Goal: Task Accomplishment & Management: Complete application form

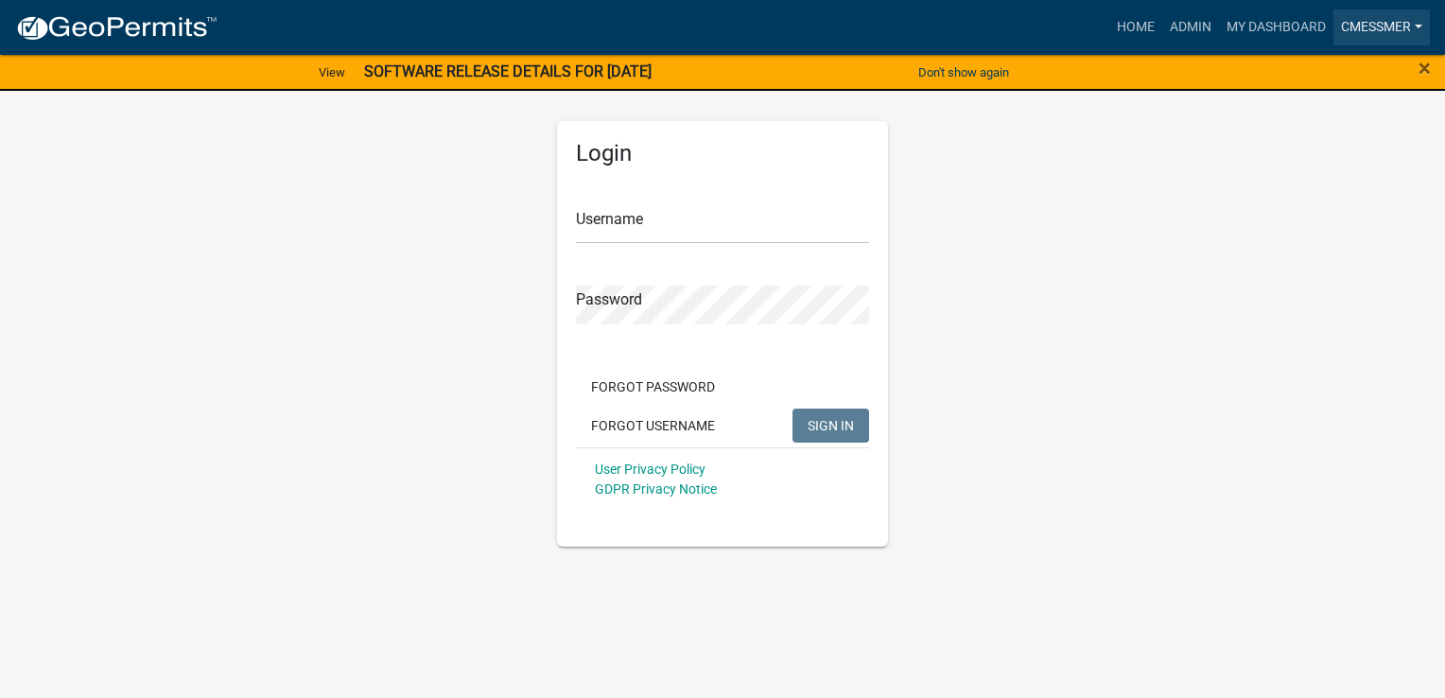
click at [1373, 26] on link "cmessmer" at bounding box center [1381, 27] width 96 height 36
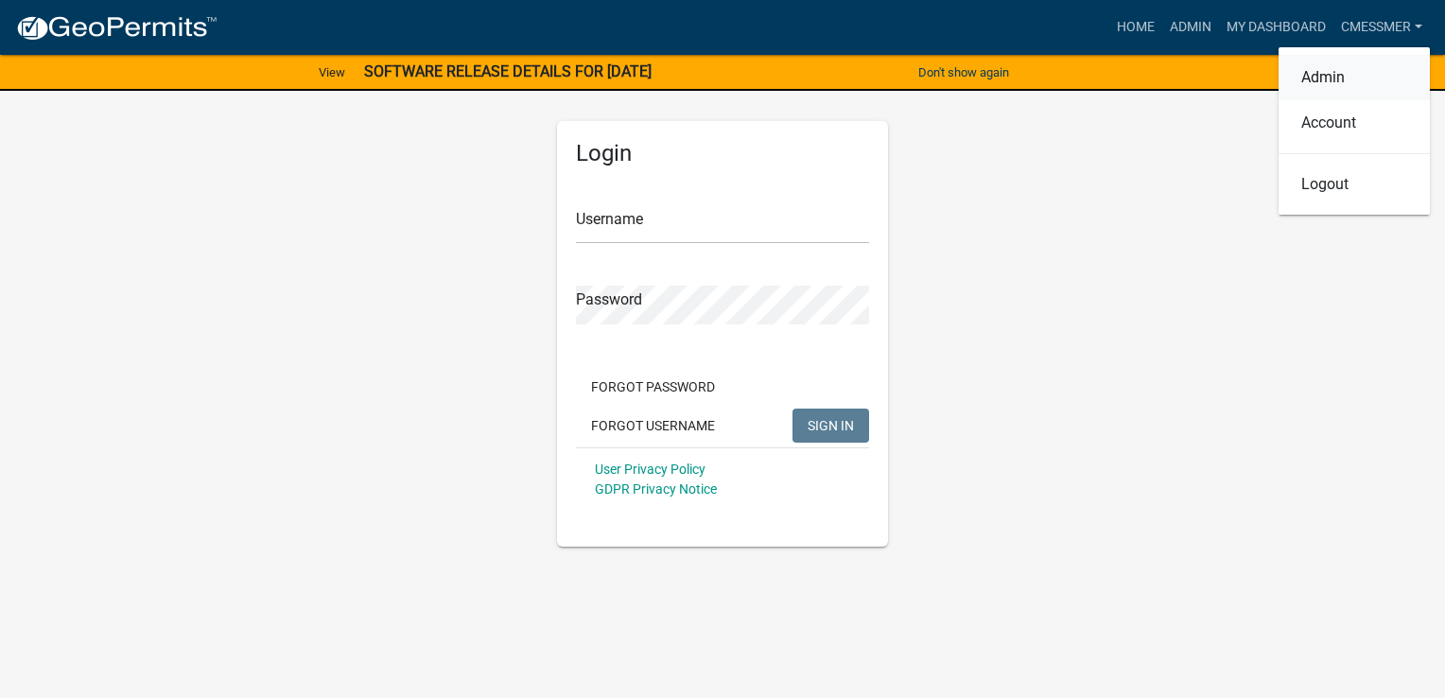
click at [1332, 70] on link "Admin" at bounding box center [1353, 77] width 151 height 45
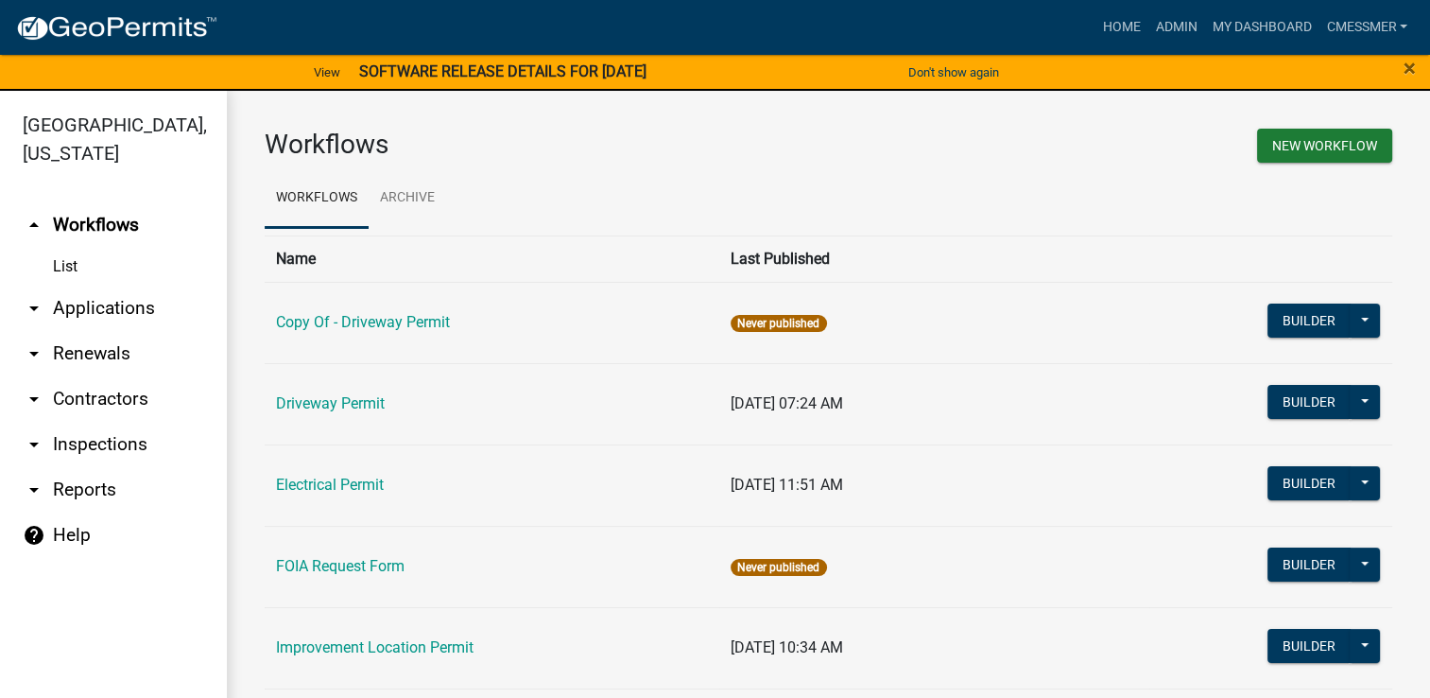
click at [65, 300] on link "arrow_drop_down Applications" at bounding box center [113, 308] width 227 height 45
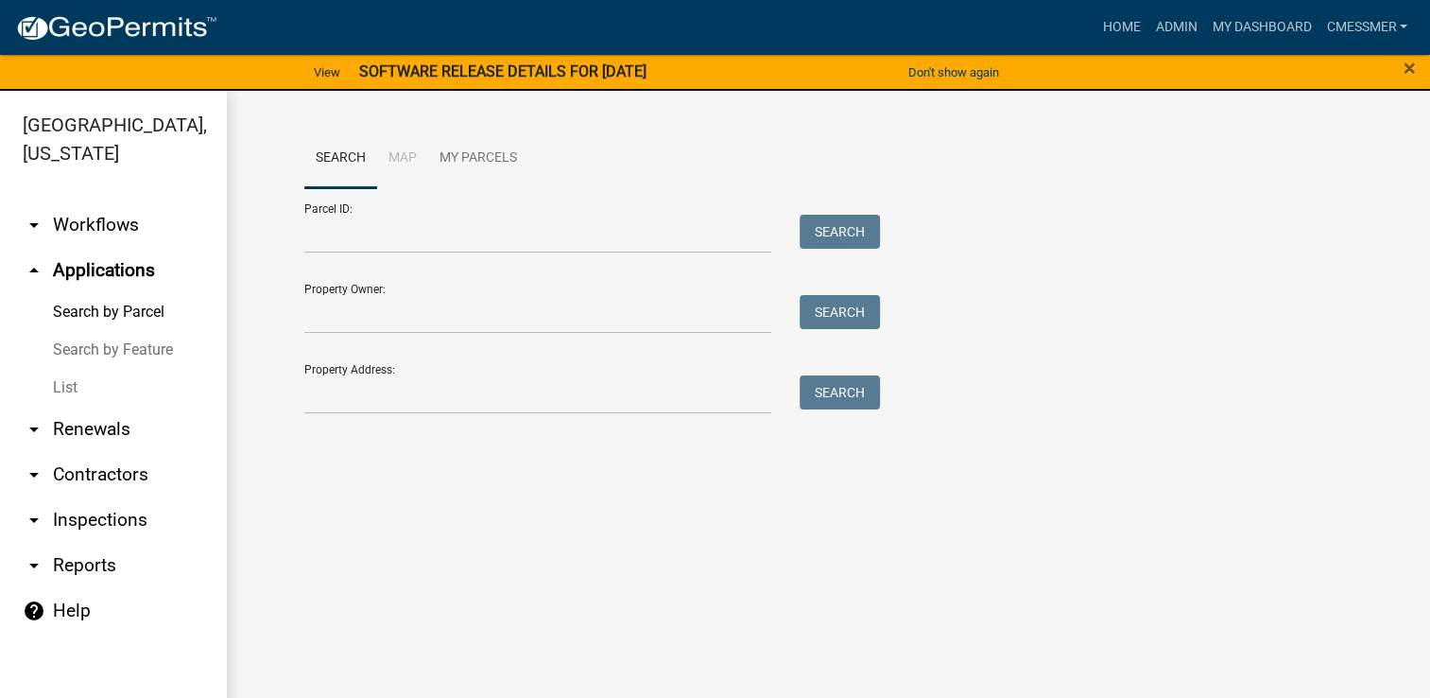
click at [76, 380] on link "List" at bounding box center [113, 388] width 227 height 38
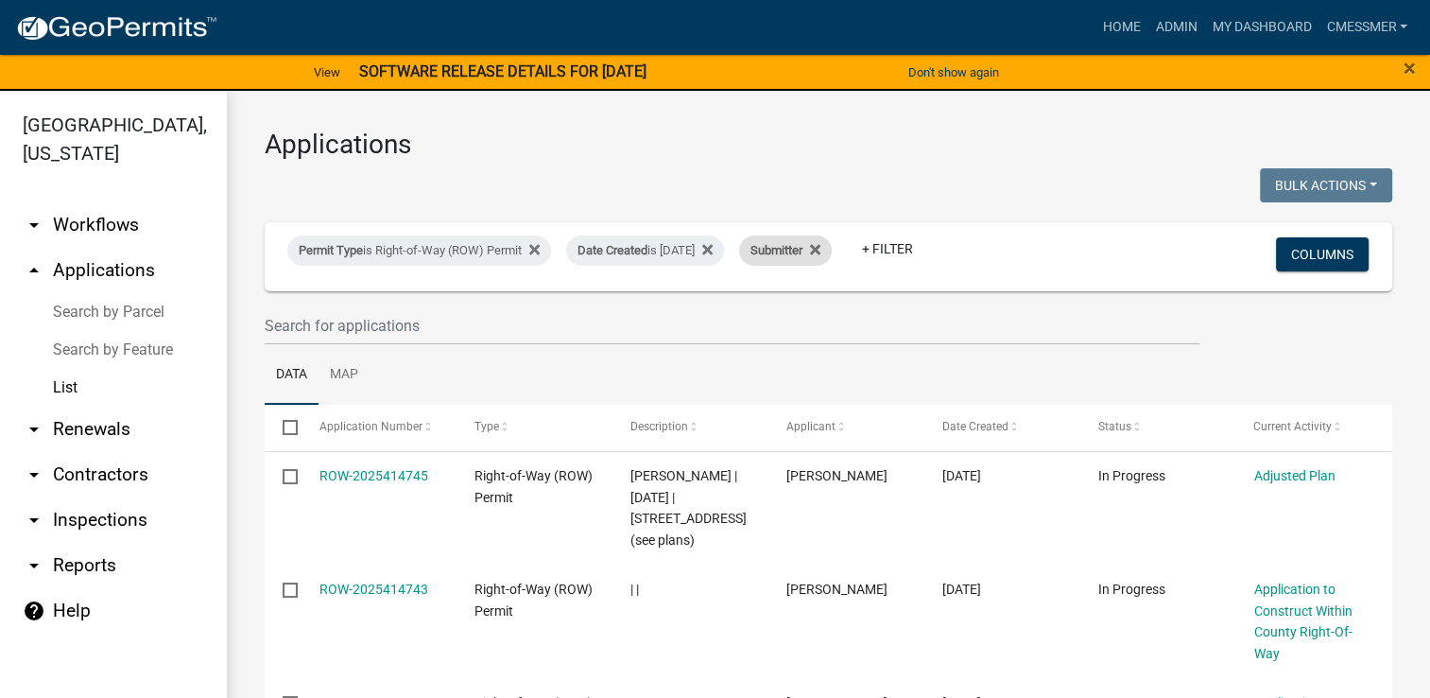
click at [832, 250] on div "Submitter" at bounding box center [785, 250] width 93 height 30
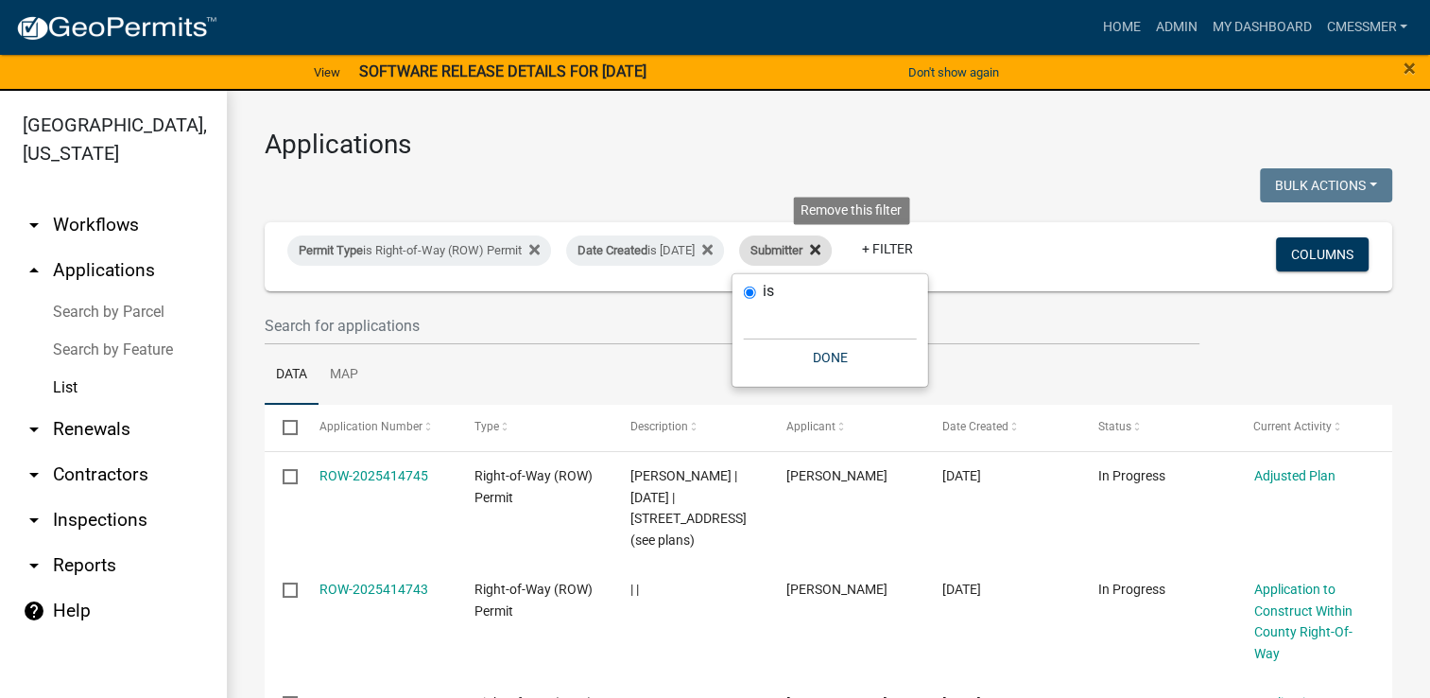
click at [821, 246] on icon at bounding box center [815, 250] width 10 height 10
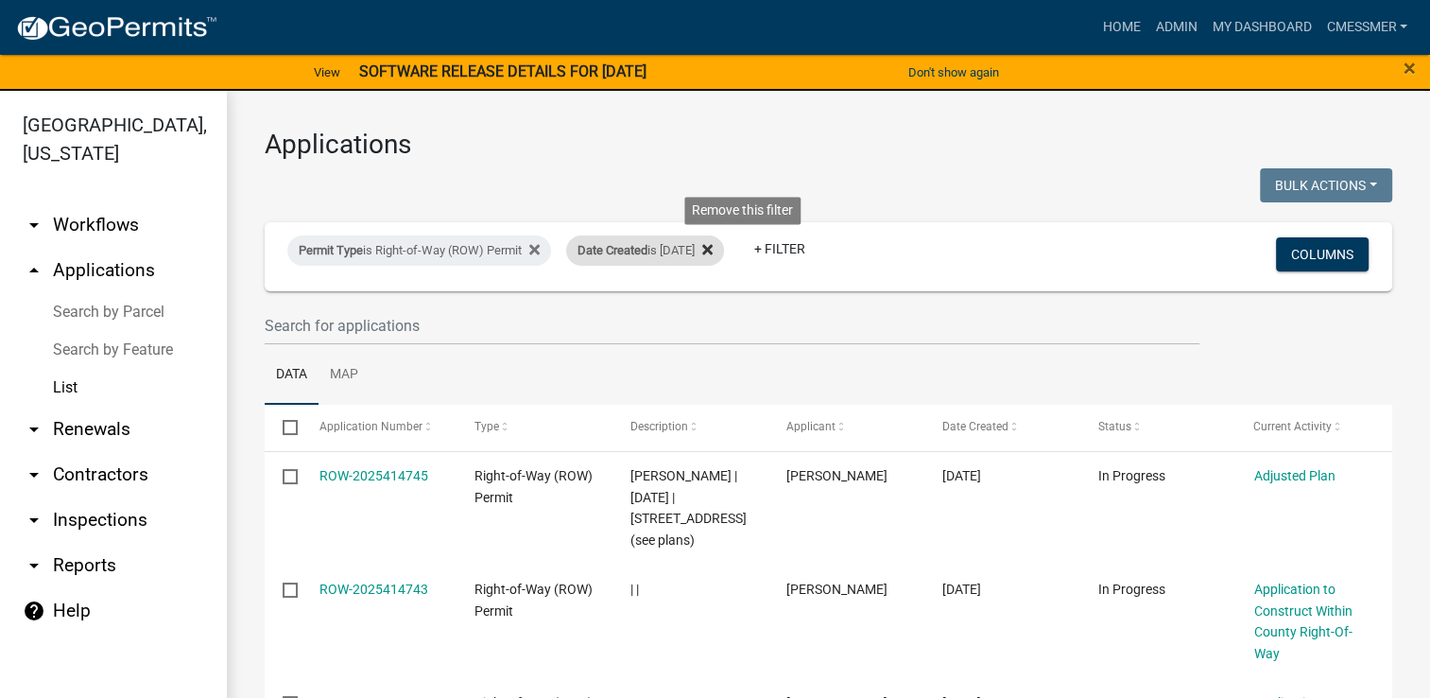
click at [713, 251] on fa-icon at bounding box center [704, 250] width 18 height 30
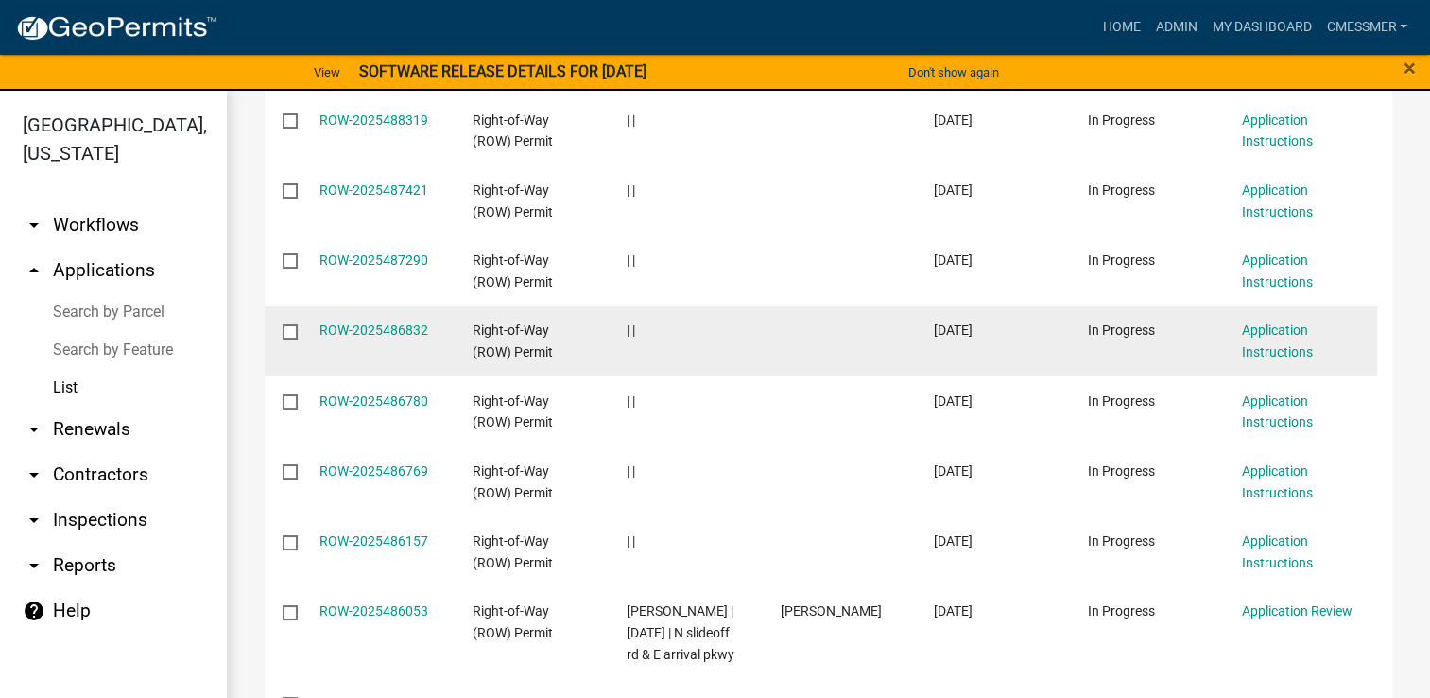
scroll to position [692, 0]
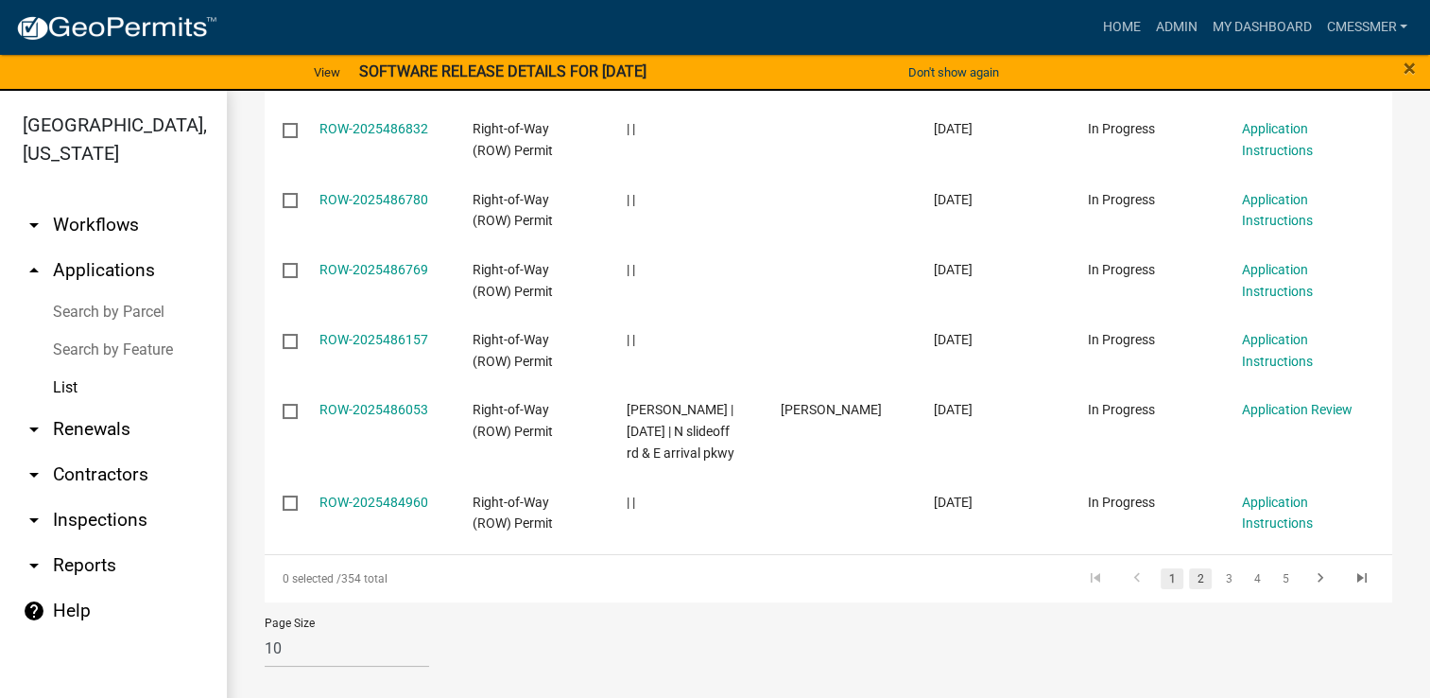
click at [1189, 577] on link "2" at bounding box center [1200, 578] width 23 height 21
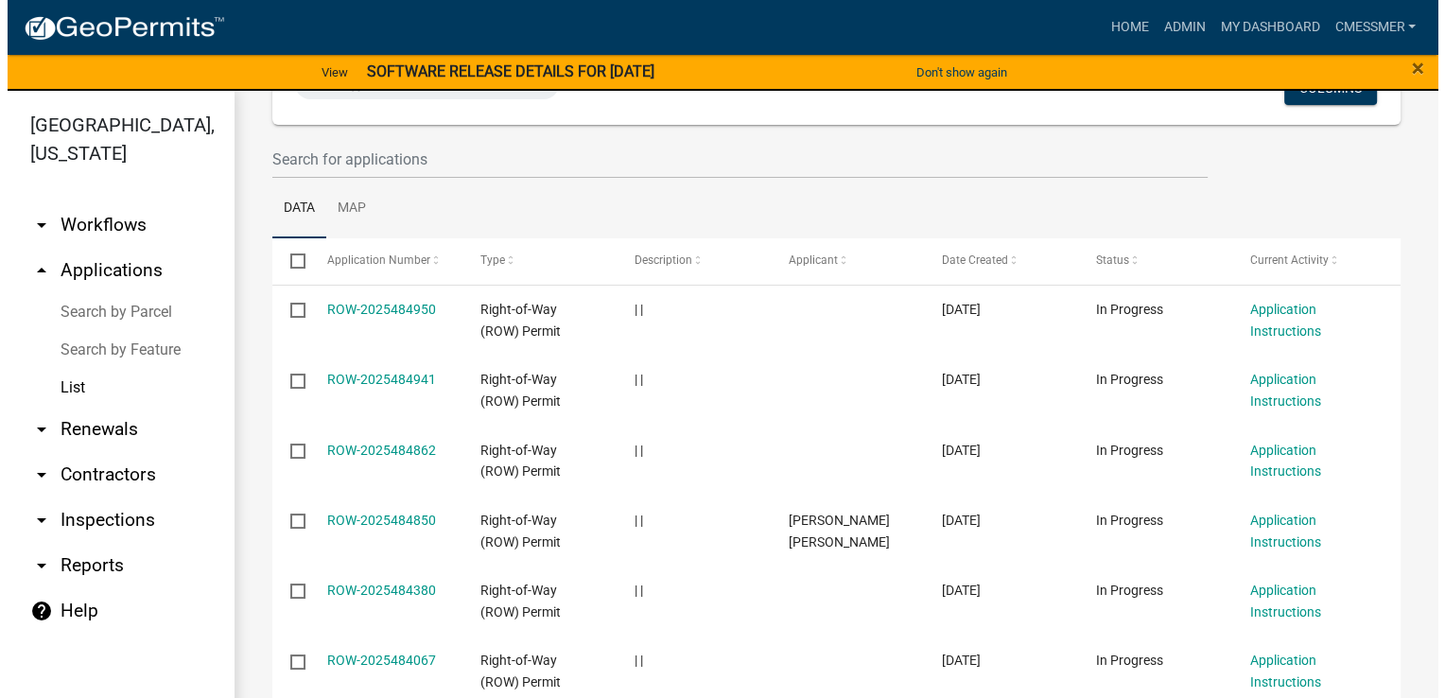
scroll to position [250, 0]
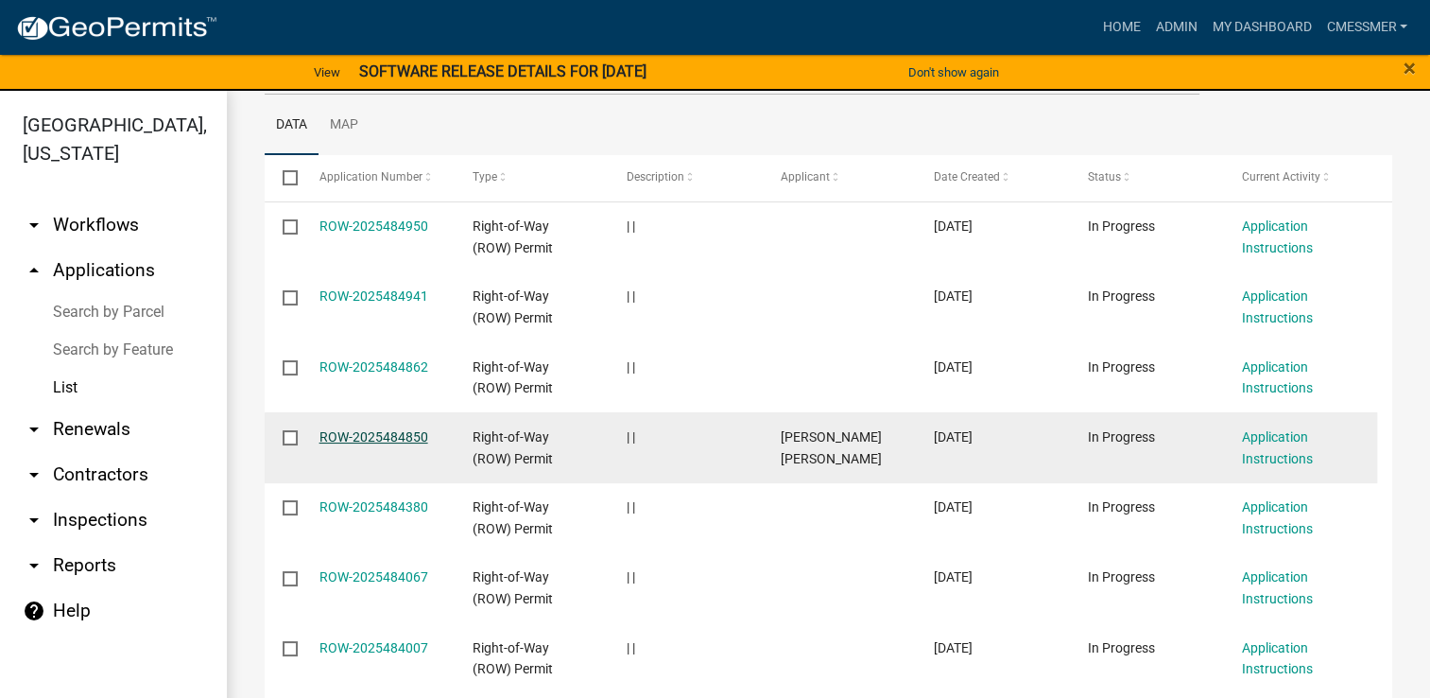
click at [373, 439] on link "ROW-2025484850" at bounding box center [374, 436] width 109 height 15
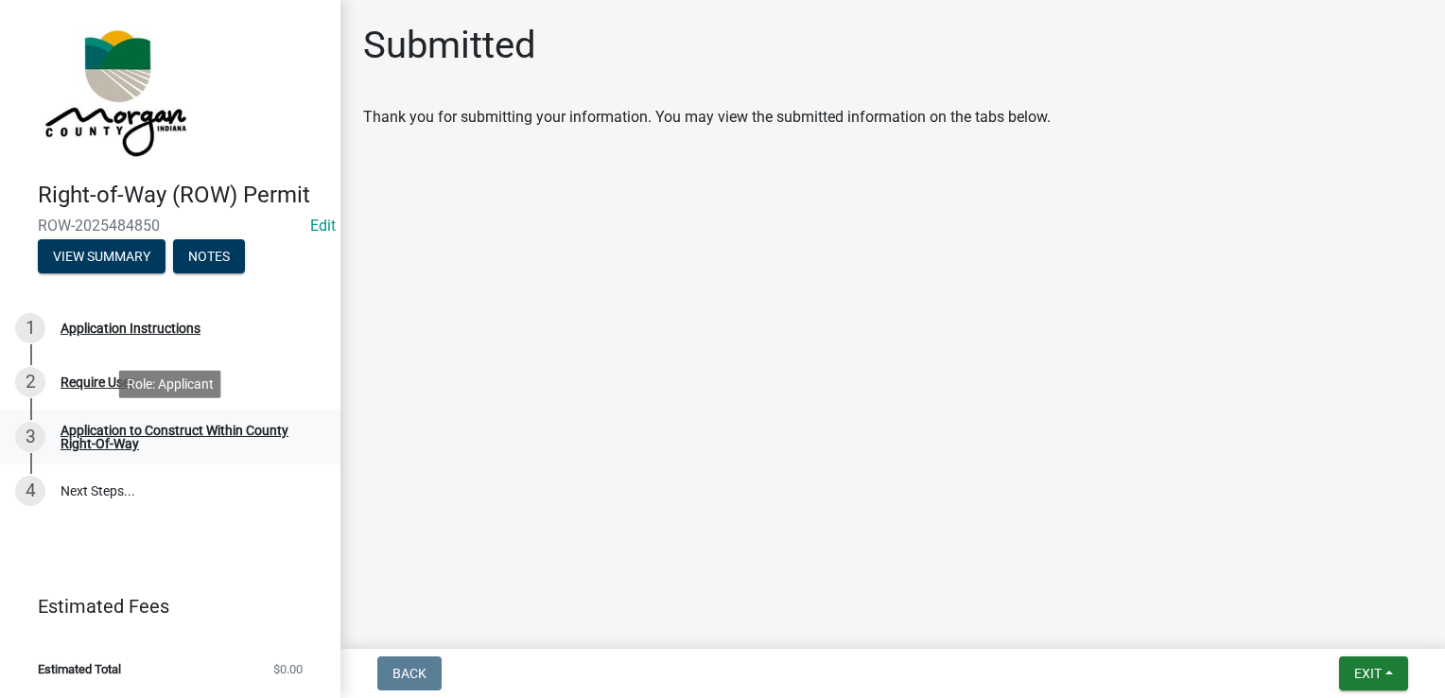
click at [125, 433] on div "Application to Construct Within County Right-Of-Way" at bounding box center [186, 437] width 250 height 26
click at [95, 375] on div "Require User" at bounding box center [98, 381] width 74 height 13
click at [95, 508] on link "4 Next Steps..." at bounding box center [170, 491] width 340 height 55
click at [123, 322] on div "Application Instructions" at bounding box center [131, 327] width 140 height 13
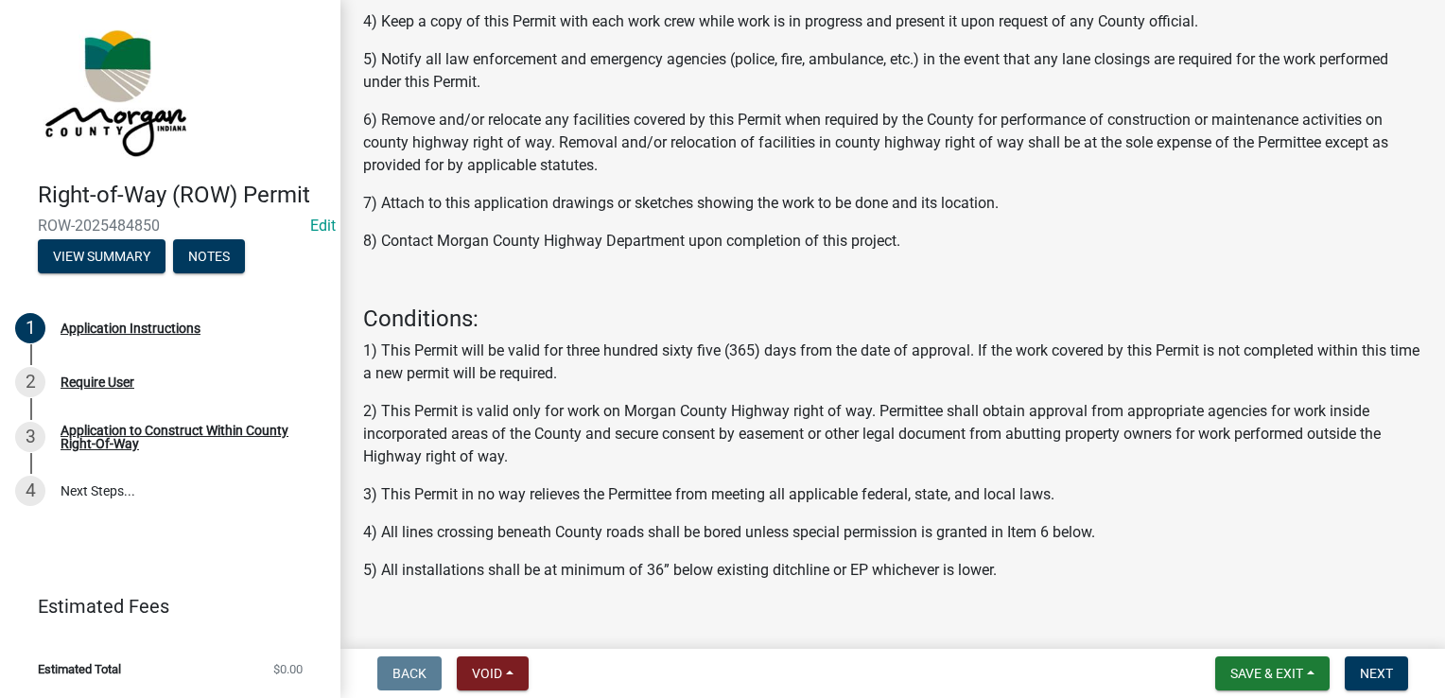
scroll to position [626, 0]
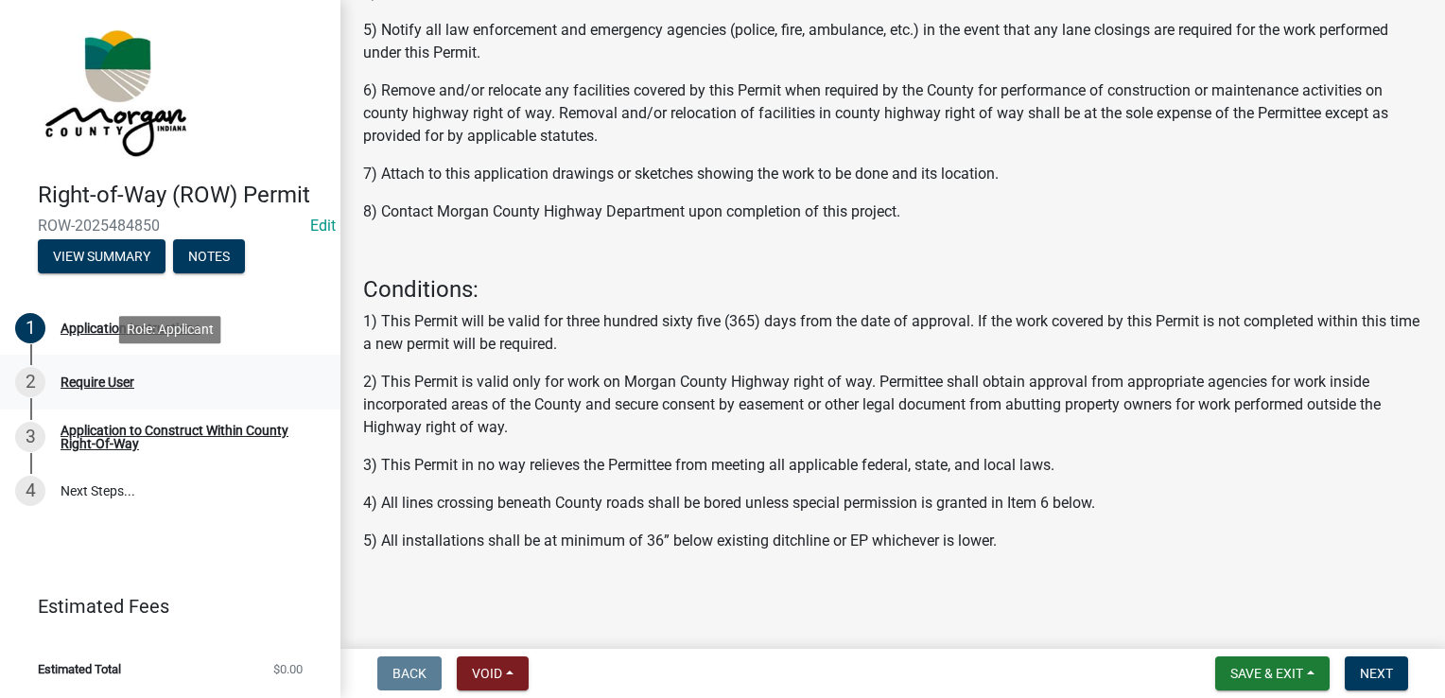
click at [76, 379] on div "Require User" at bounding box center [98, 381] width 74 height 13
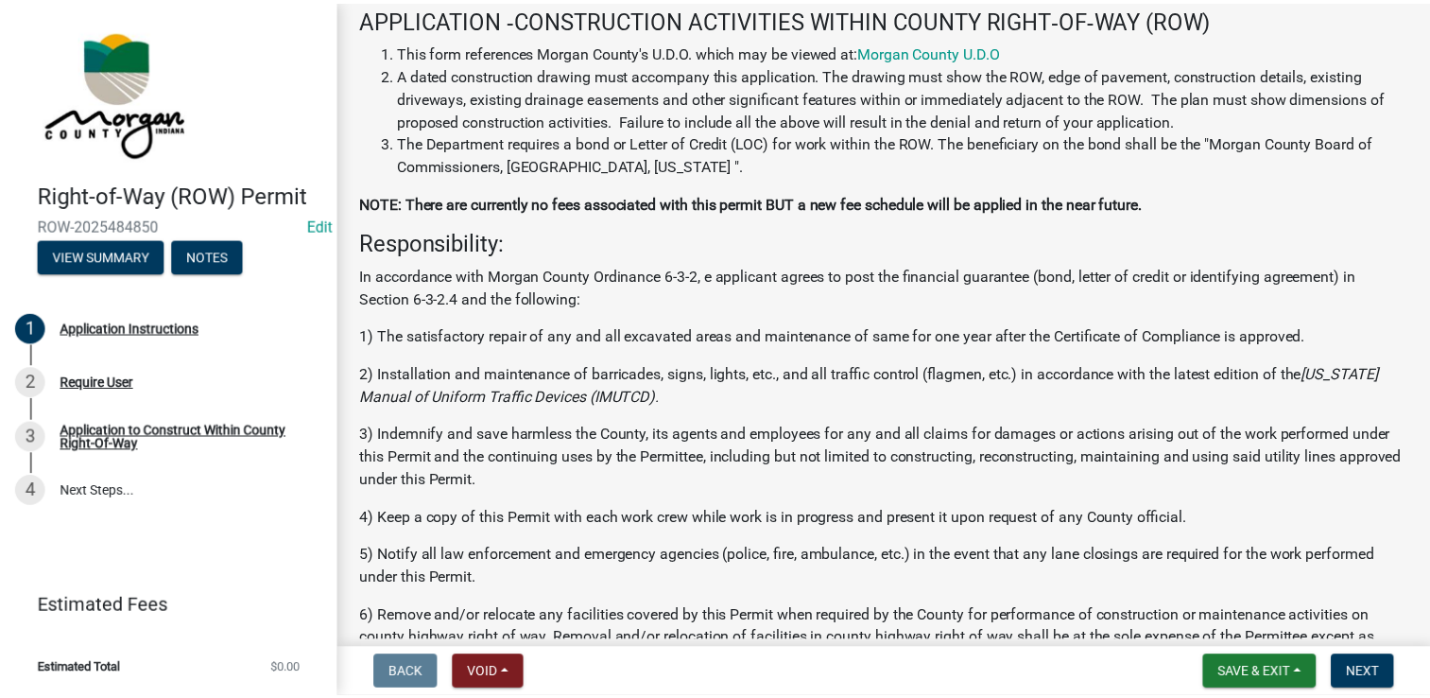
scroll to position [59, 0]
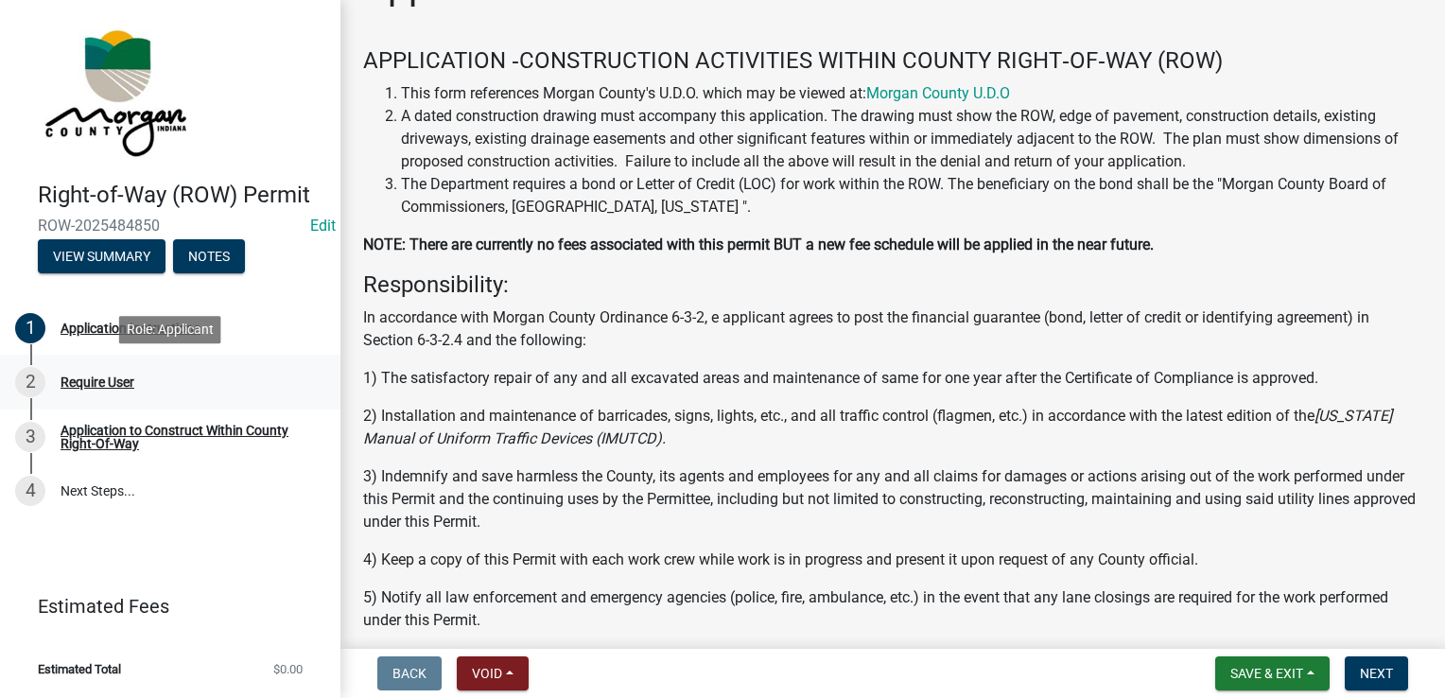
click at [123, 390] on div "2 Require User" at bounding box center [162, 382] width 295 height 30
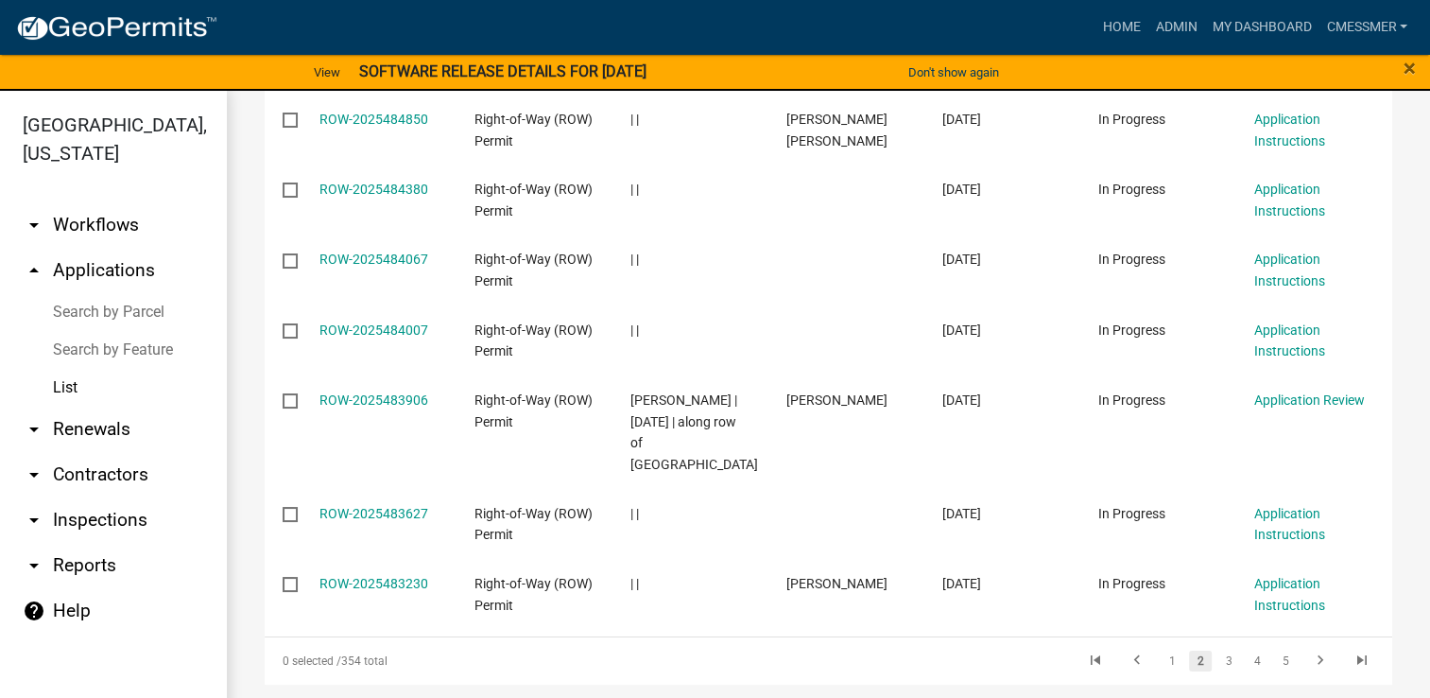
scroll to position [649, 0]
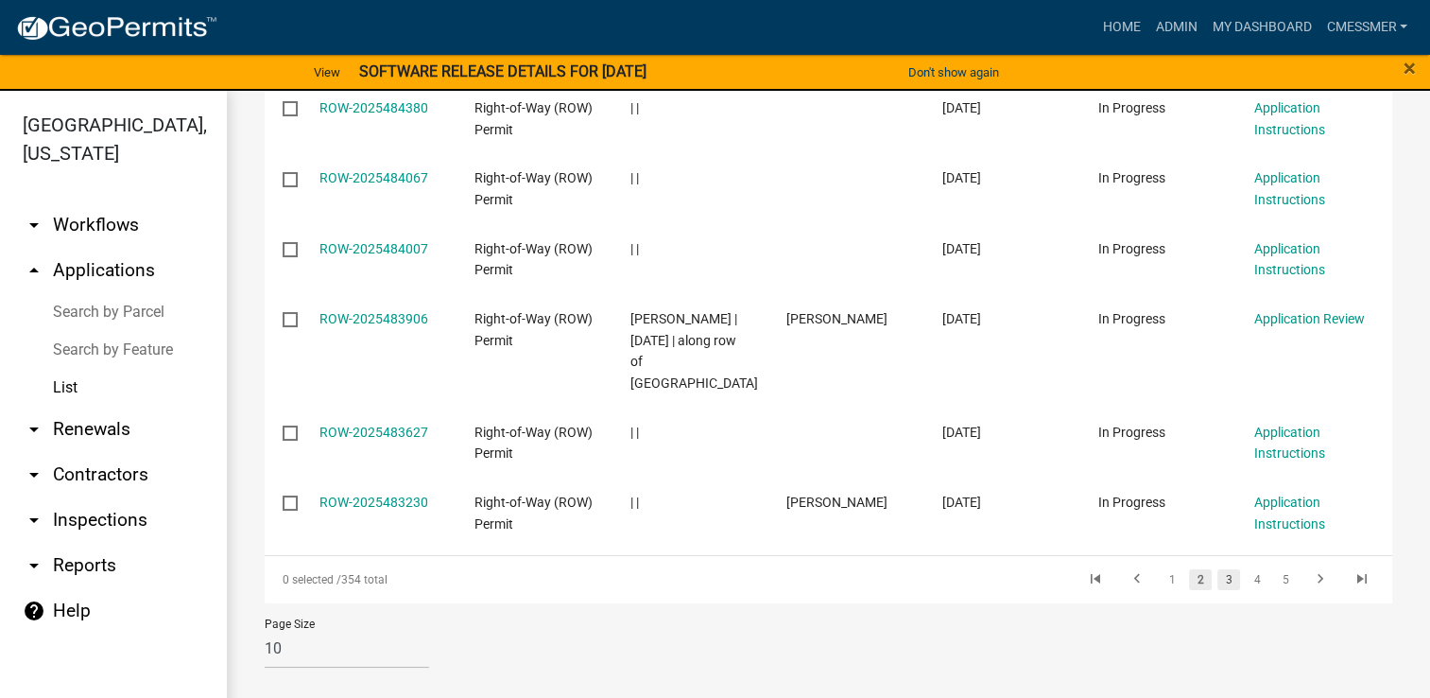
click at [1220, 577] on link "3" at bounding box center [1229, 579] width 23 height 21
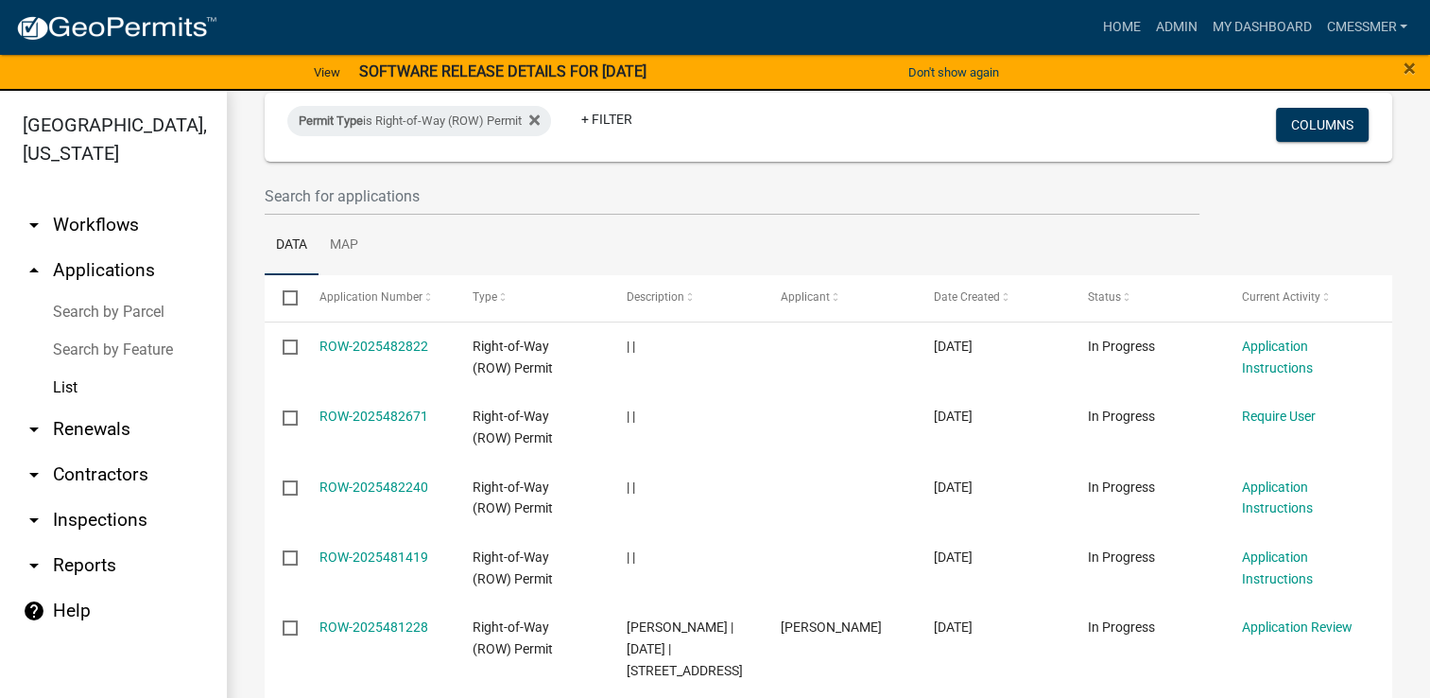
scroll to position [627, 0]
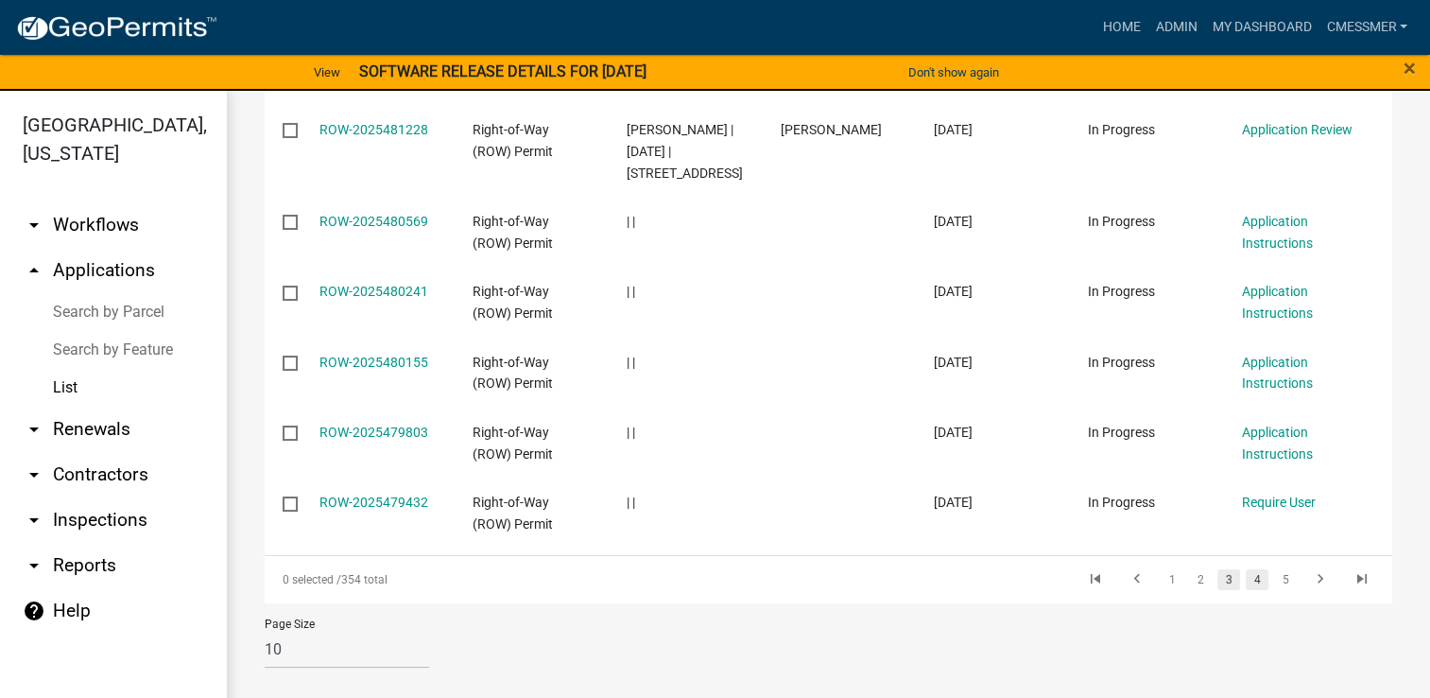
click at [1246, 583] on link "4" at bounding box center [1257, 579] width 23 height 21
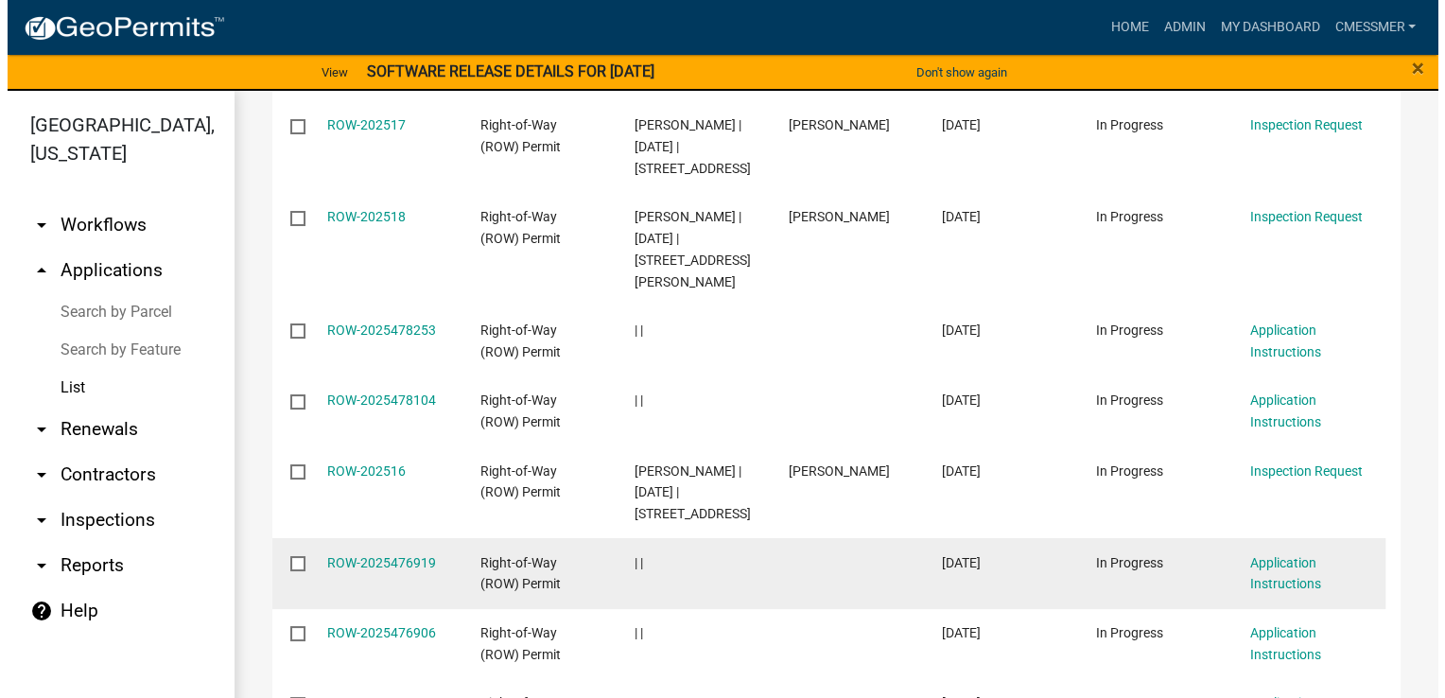
scroll to position [480, 0]
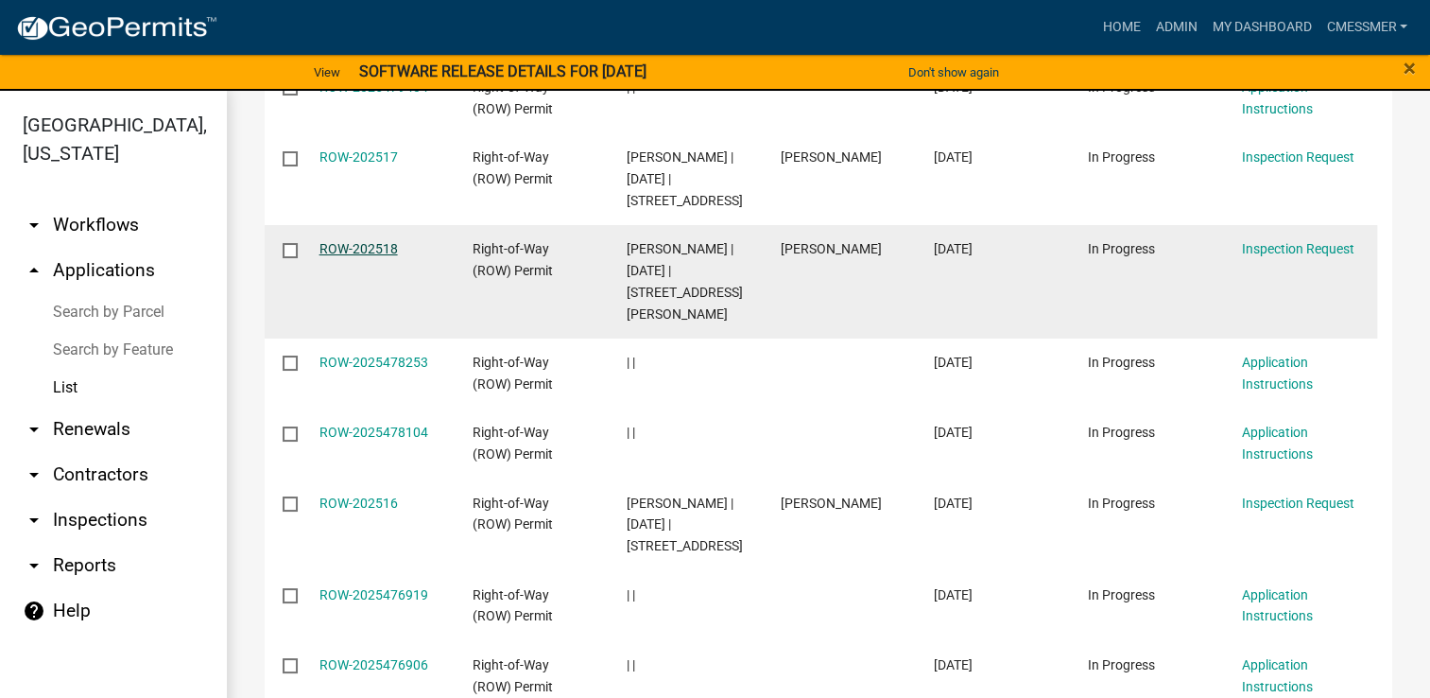
click at [342, 246] on link "ROW-202518" at bounding box center [359, 248] width 78 height 15
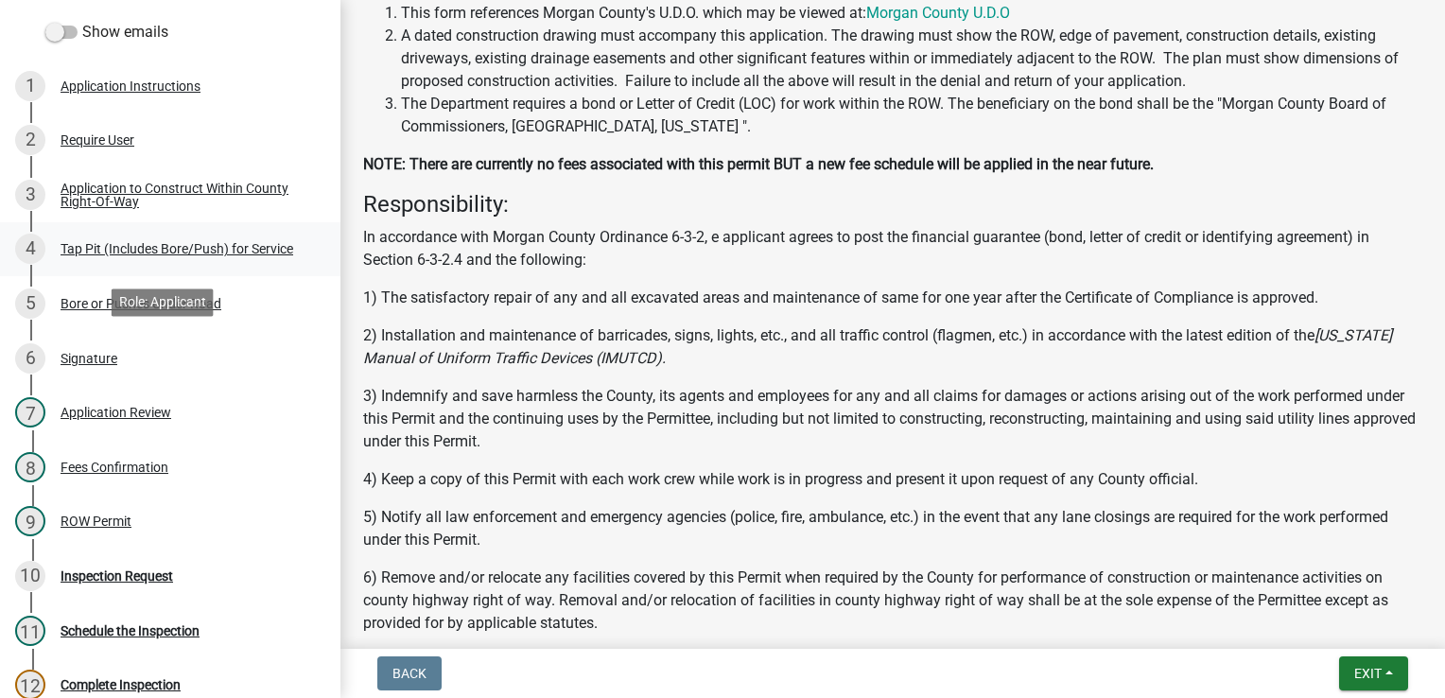
scroll to position [284, 0]
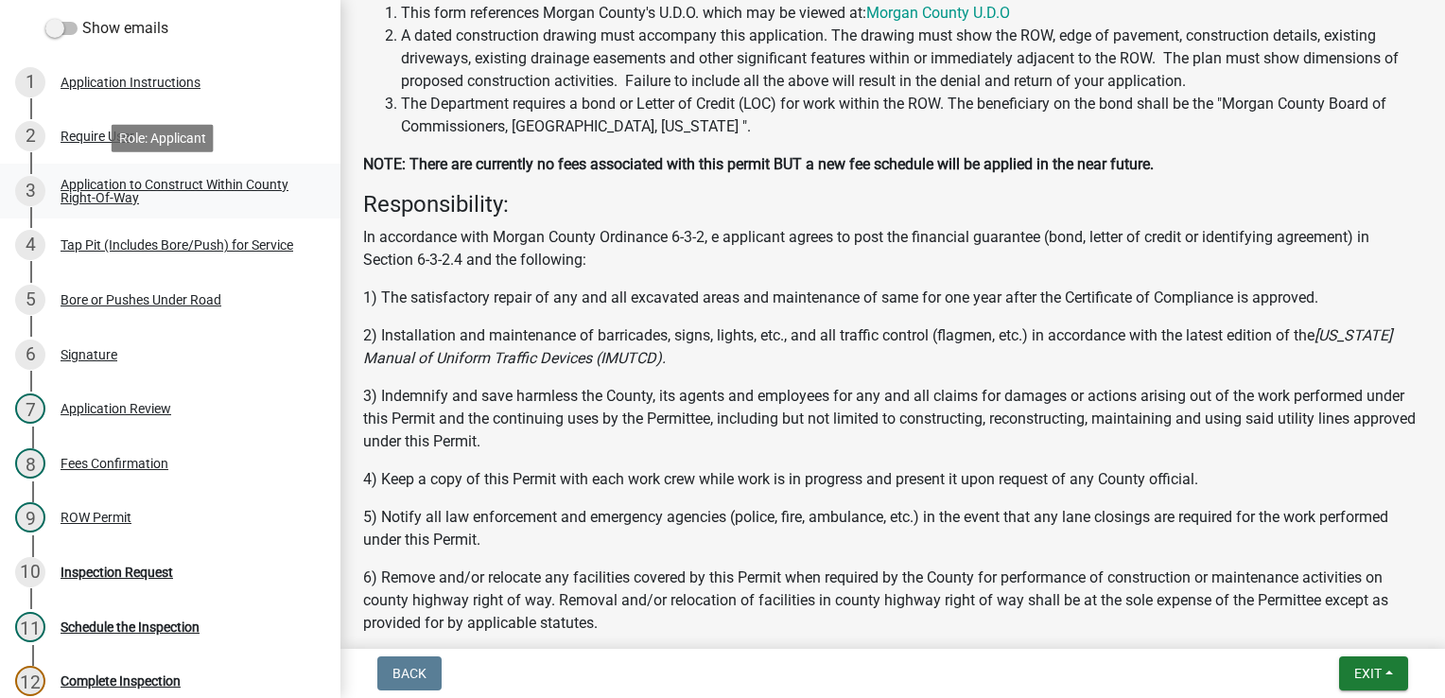
click at [101, 178] on div "Application to Construct Within County Right-Of-Way" at bounding box center [186, 191] width 250 height 26
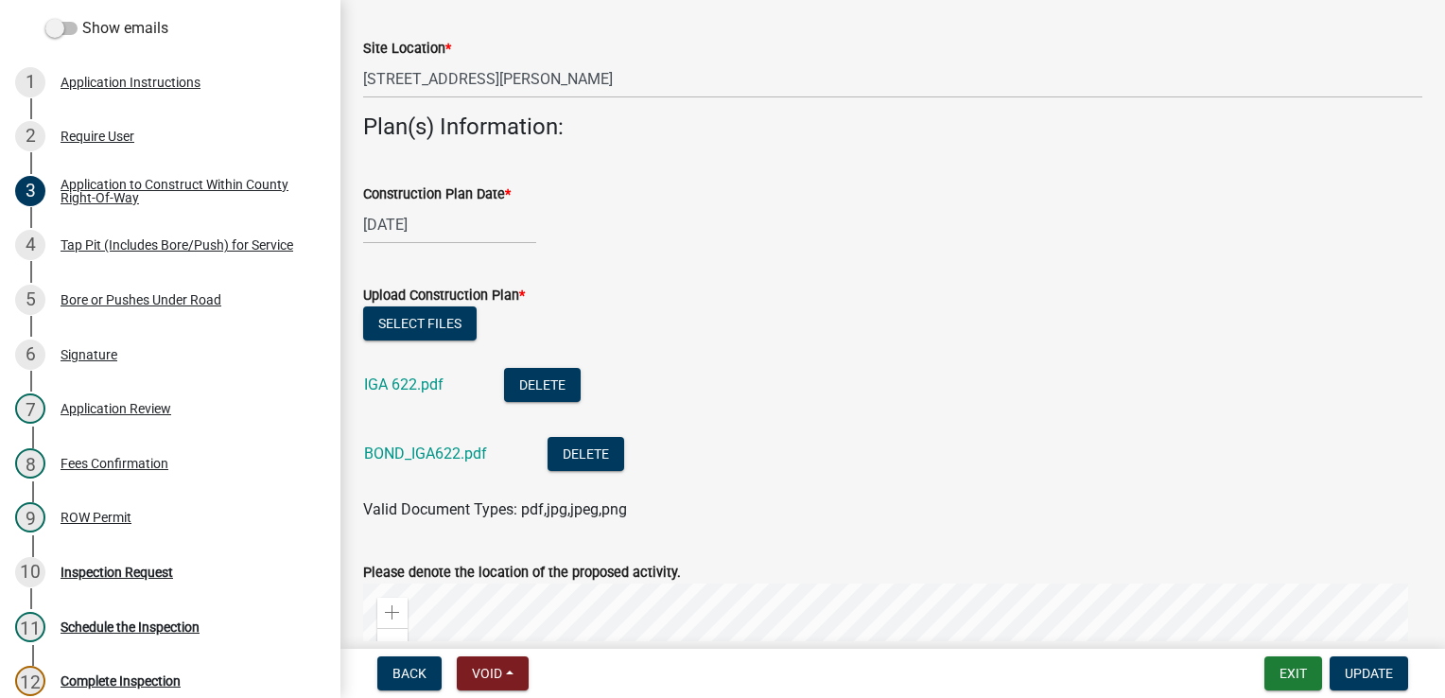
scroll to position [662, 0]
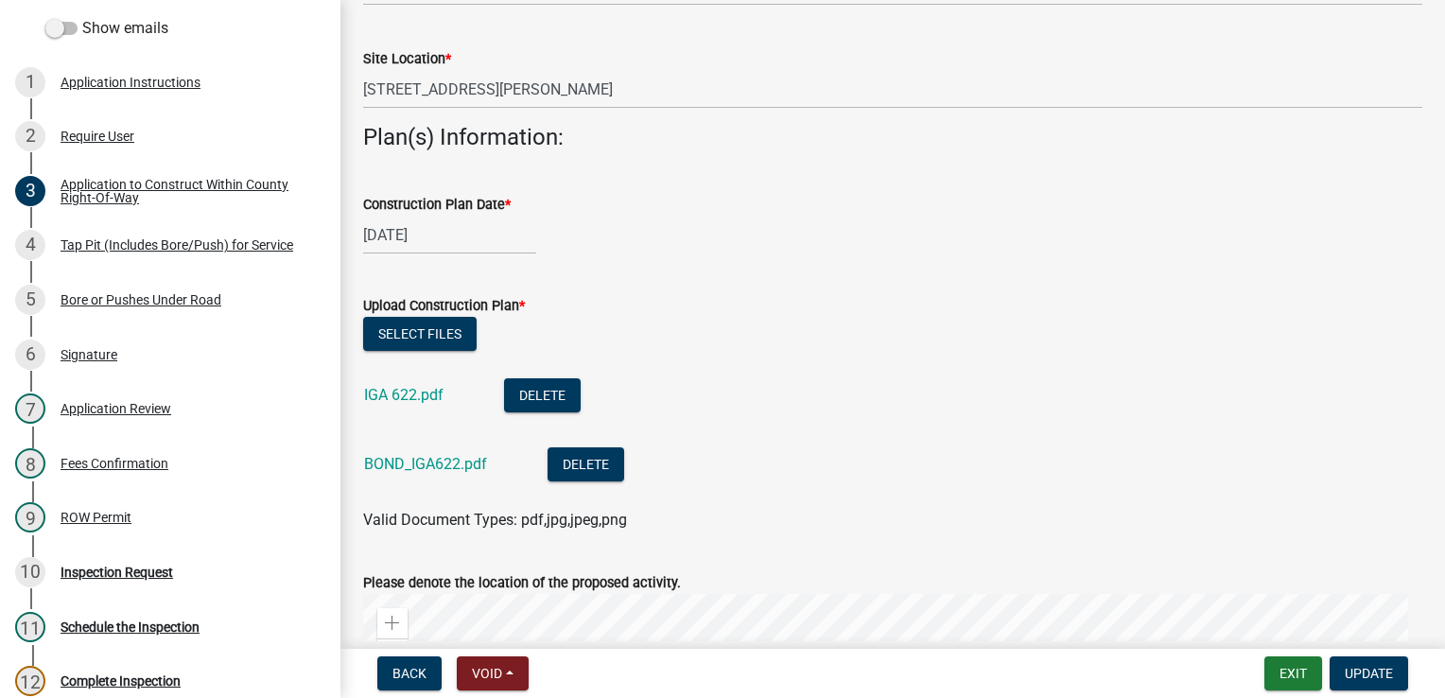
click at [420, 378] on div "IGA 622.pdf" at bounding box center [419, 397] width 110 height 39
click at [409, 394] on link "IGA 622.pdf" at bounding box center [403, 395] width 79 height 18
click at [439, 460] on link "BOND_IGA622.pdf" at bounding box center [425, 464] width 123 height 18
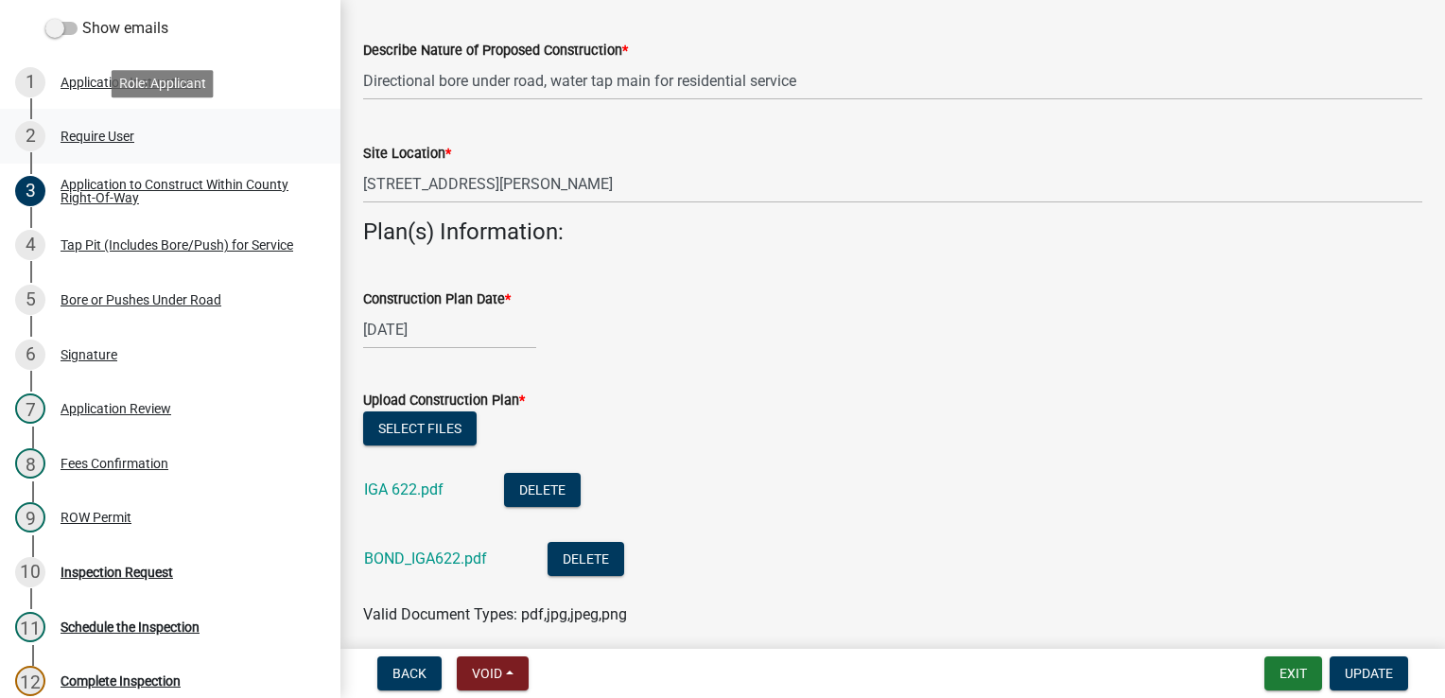
click at [106, 144] on div "2 Require User" at bounding box center [162, 136] width 295 height 30
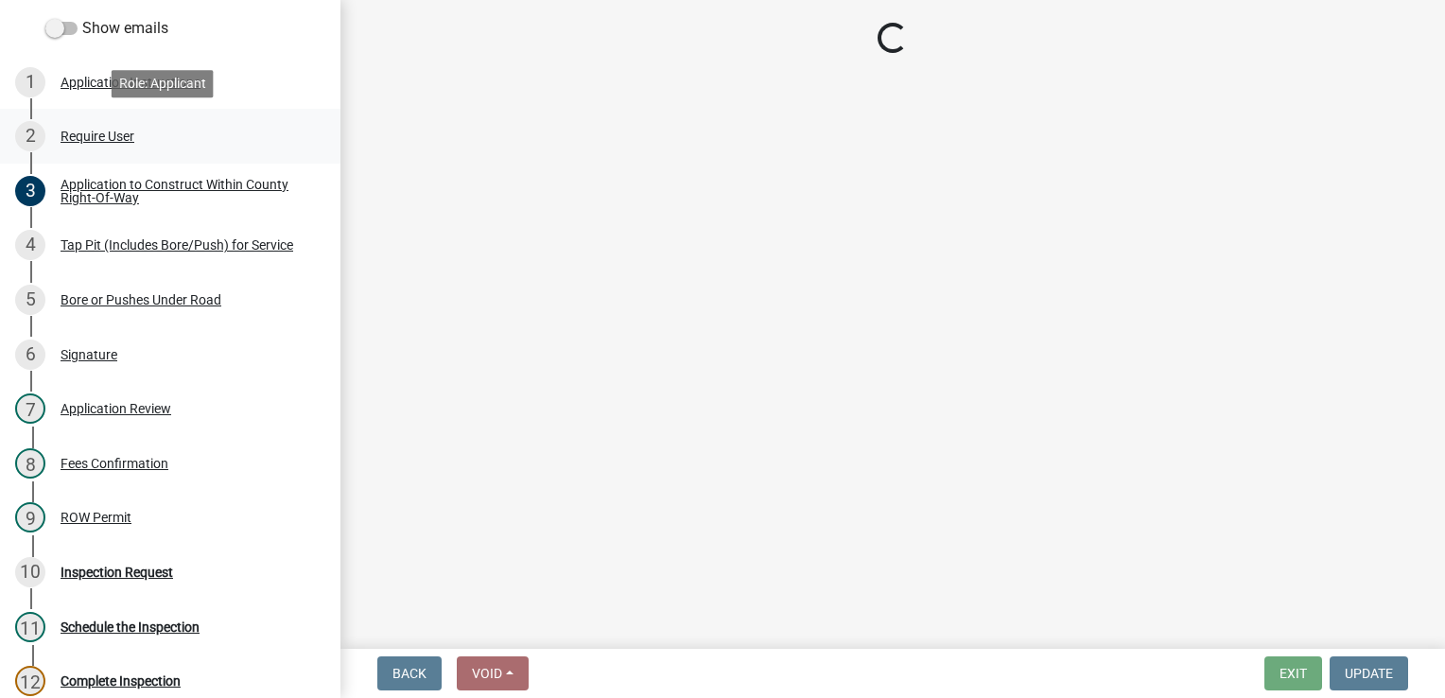
scroll to position [0, 0]
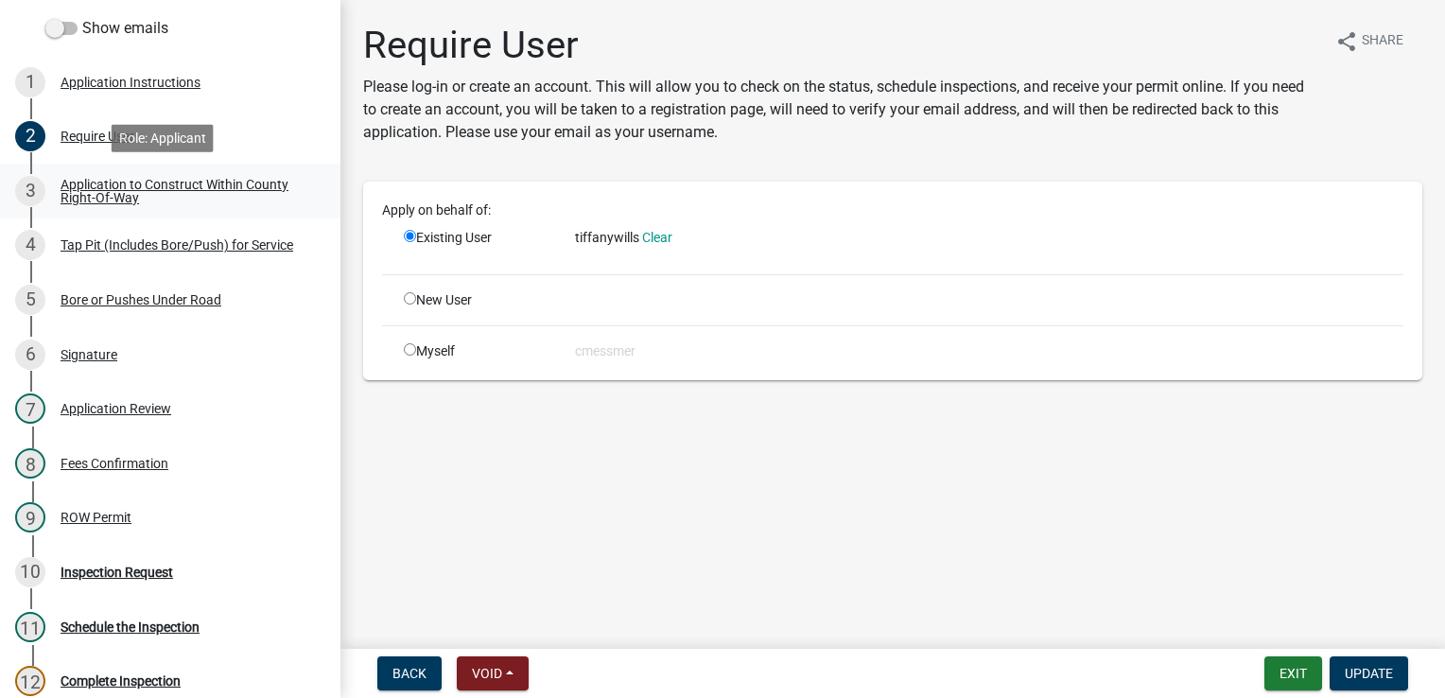
click at [105, 193] on div "Application to Construct Within County Right-Of-Way" at bounding box center [186, 191] width 250 height 26
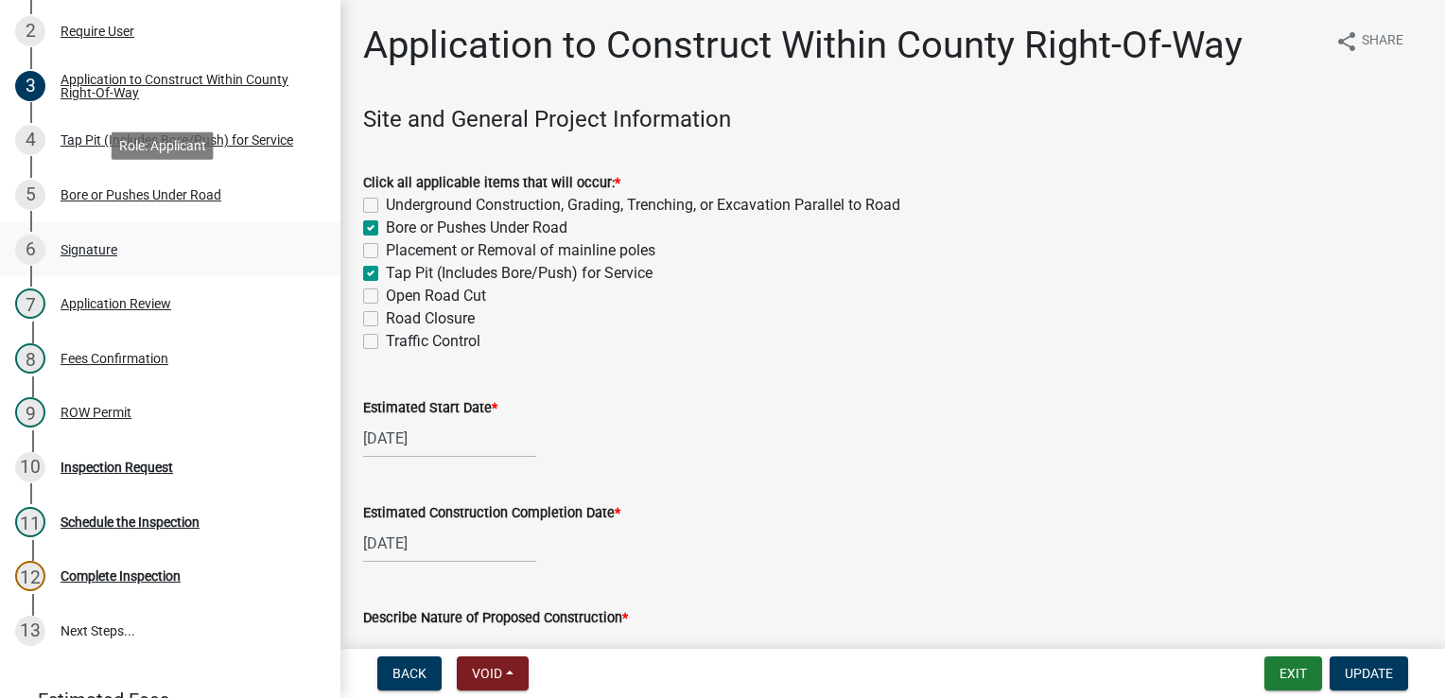
scroll to position [481, 0]
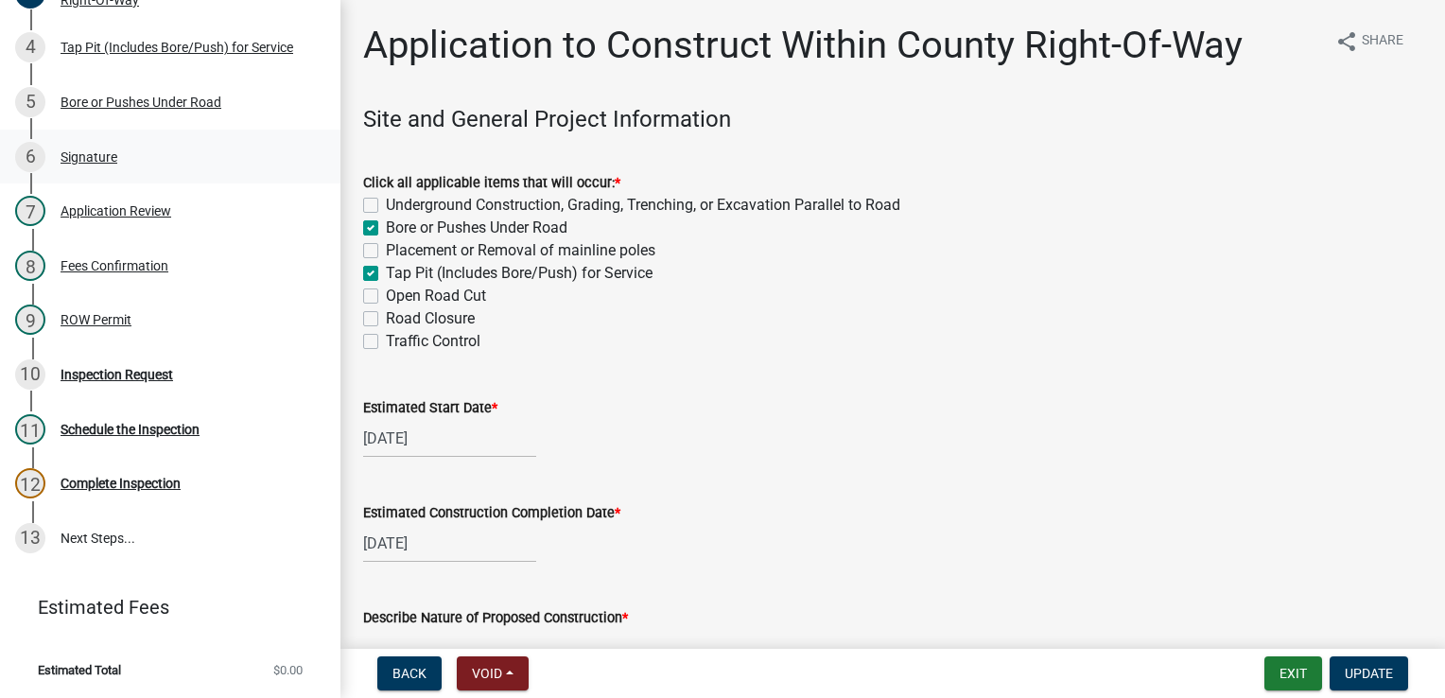
click at [97, 153] on div "Signature" at bounding box center [89, 156] width 57 height 13
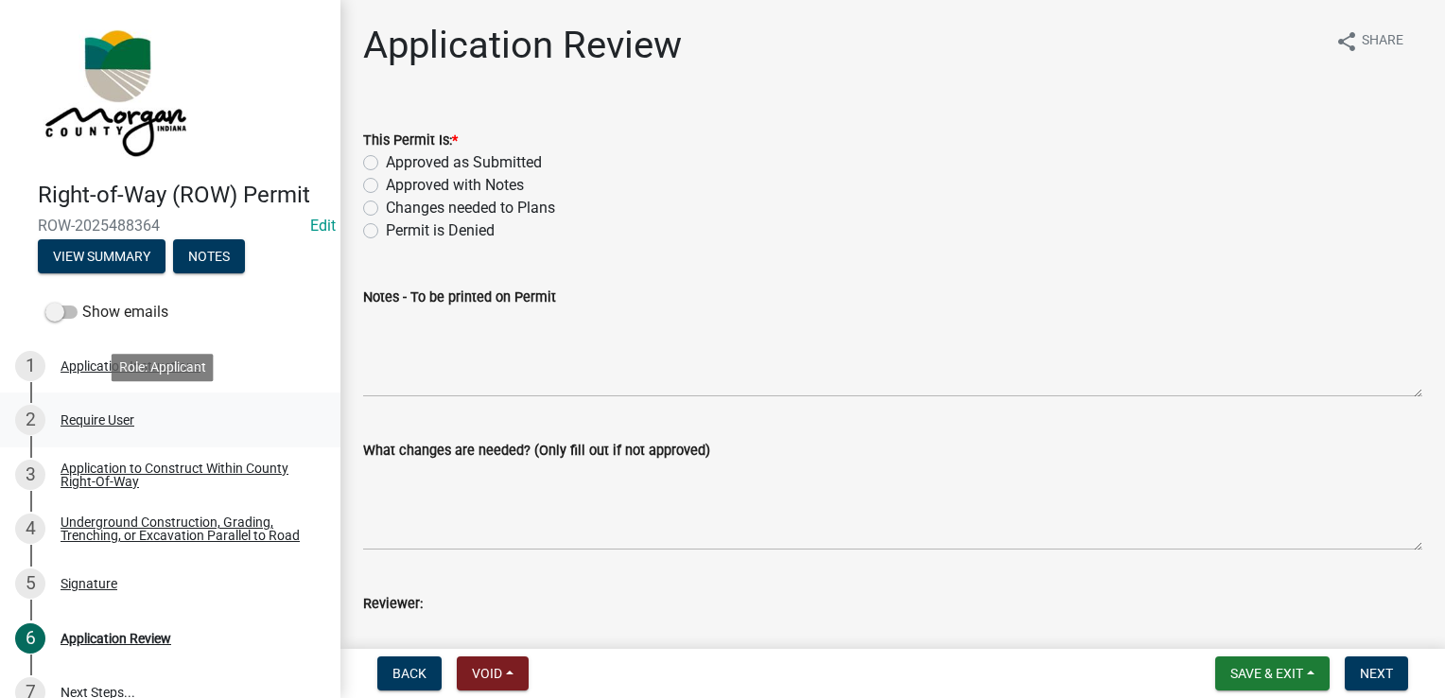
click at [109, 415] on div "Require User" at bounding box center [98, 419] width 74 height 13
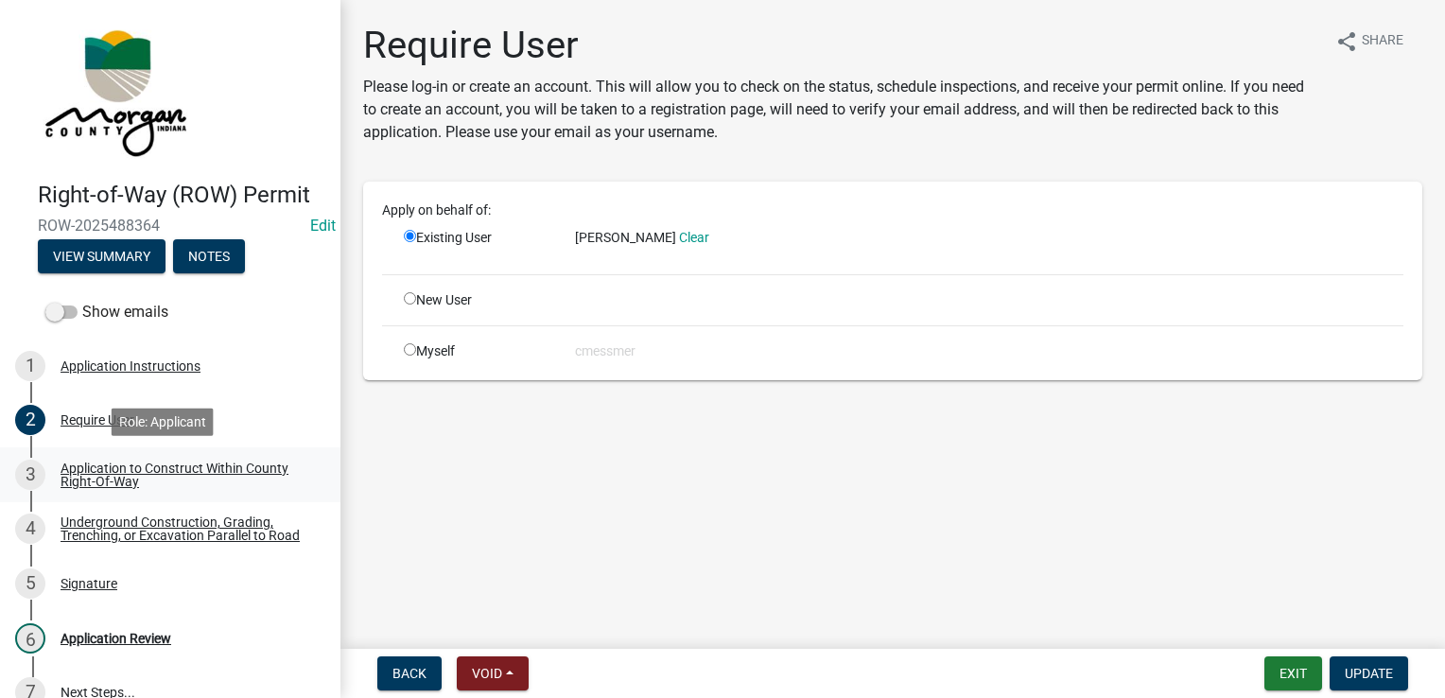
click at [104, 480] on div "Application to Construct Within County Right-Of-Way" at bounding box center [186, 474] width 250 height 26
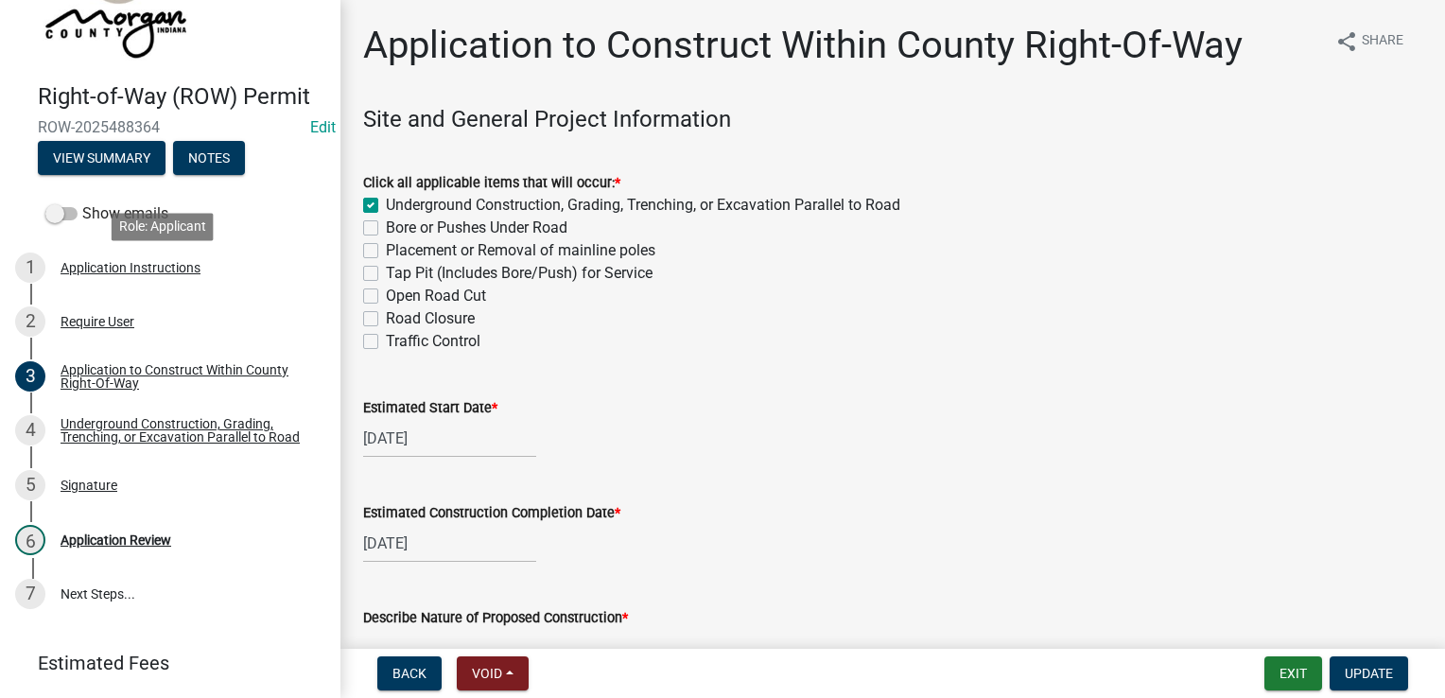
scroll to position [164, 0]
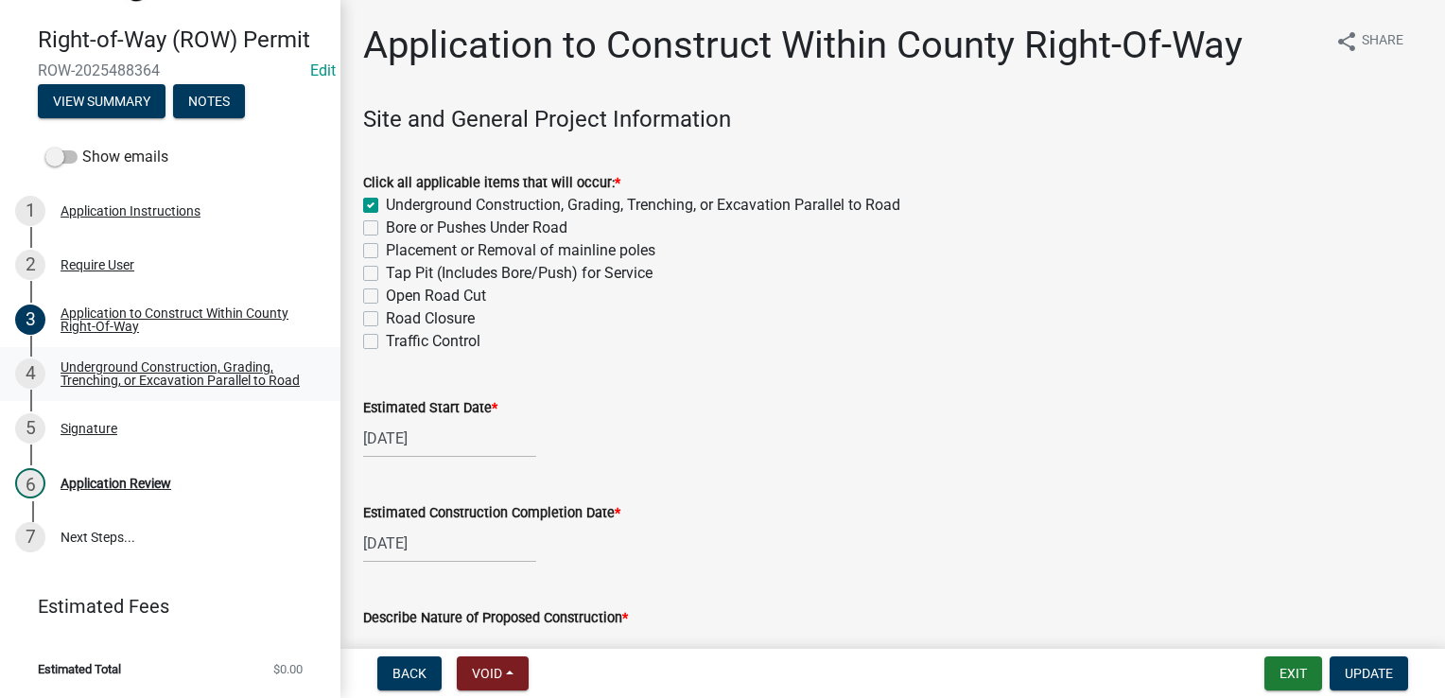
click at [132, 371] on div "Underground Construction, Grading, Trenching, or Excavation Parallel to Road" at bounding box center [186, 373] width 250 height 26
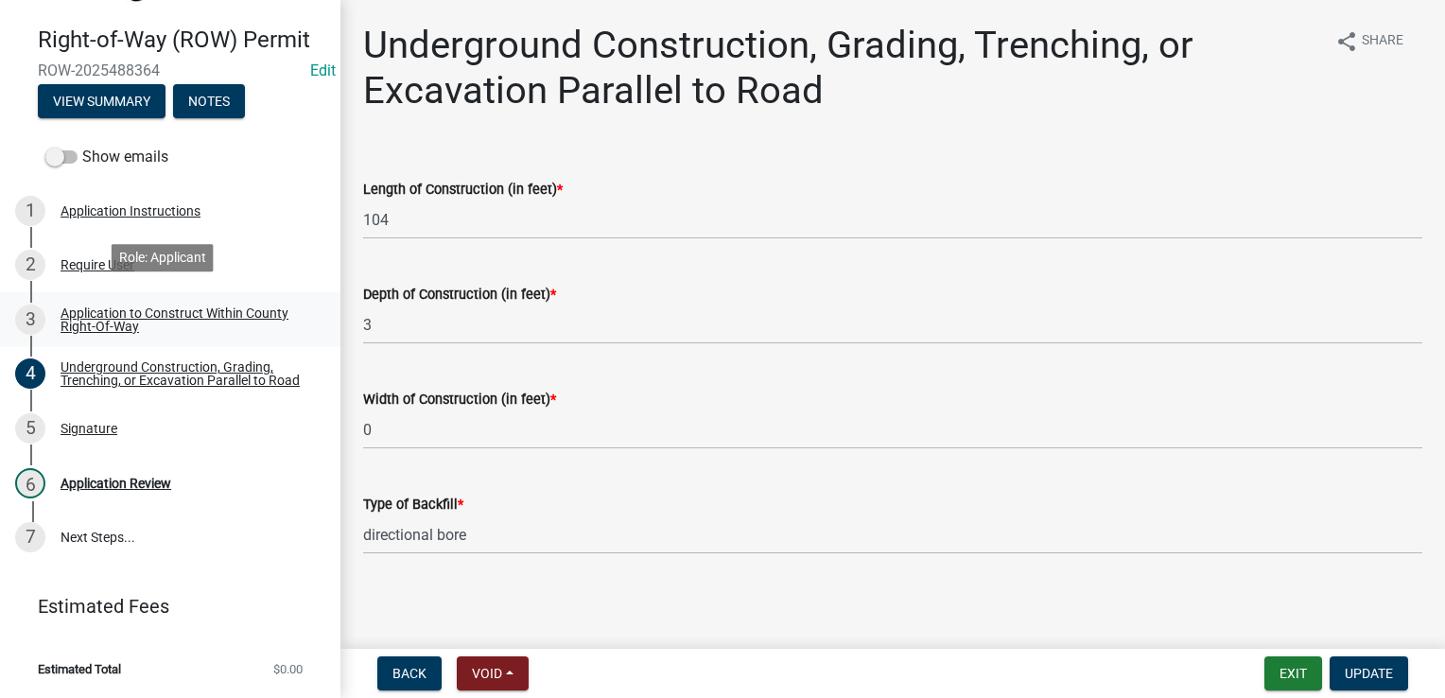
click at [125, 314] on div "Application to Construct Within County Right-Of-Way" at bounding box center [186, 319] width 250 height 26
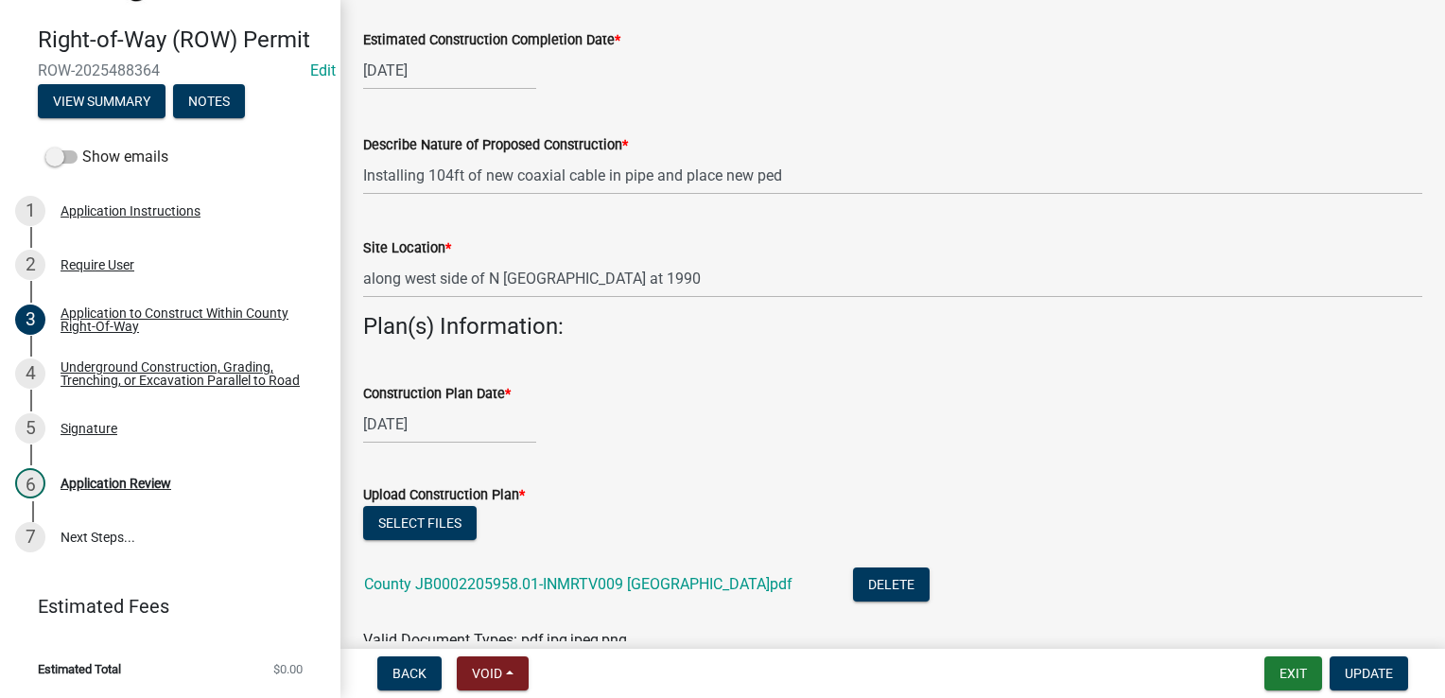
scroll to position [567, 0]
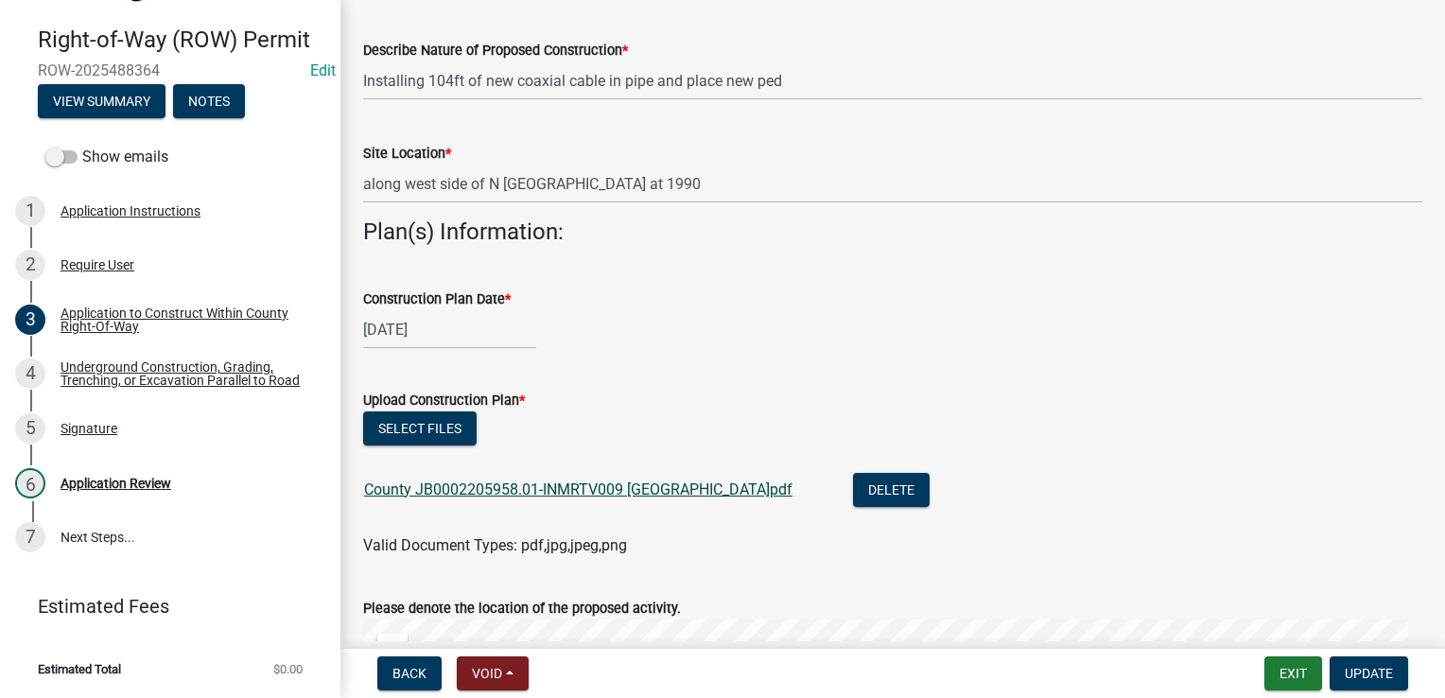
click at [560, 487] on link "County JB0002205958.01-INMRTV009 Martinsville.pdf" at bounding box center [578, 489] width 428 height 18
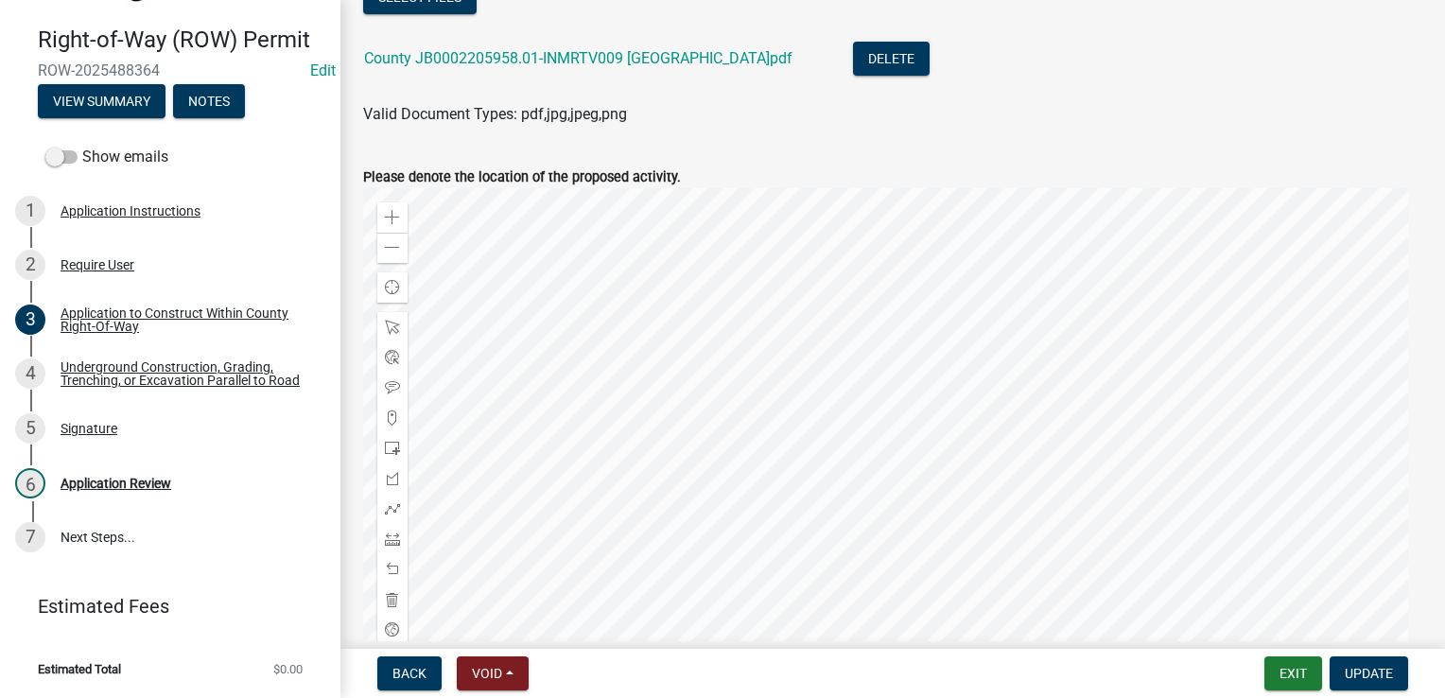
scroll to position [1108, 0]
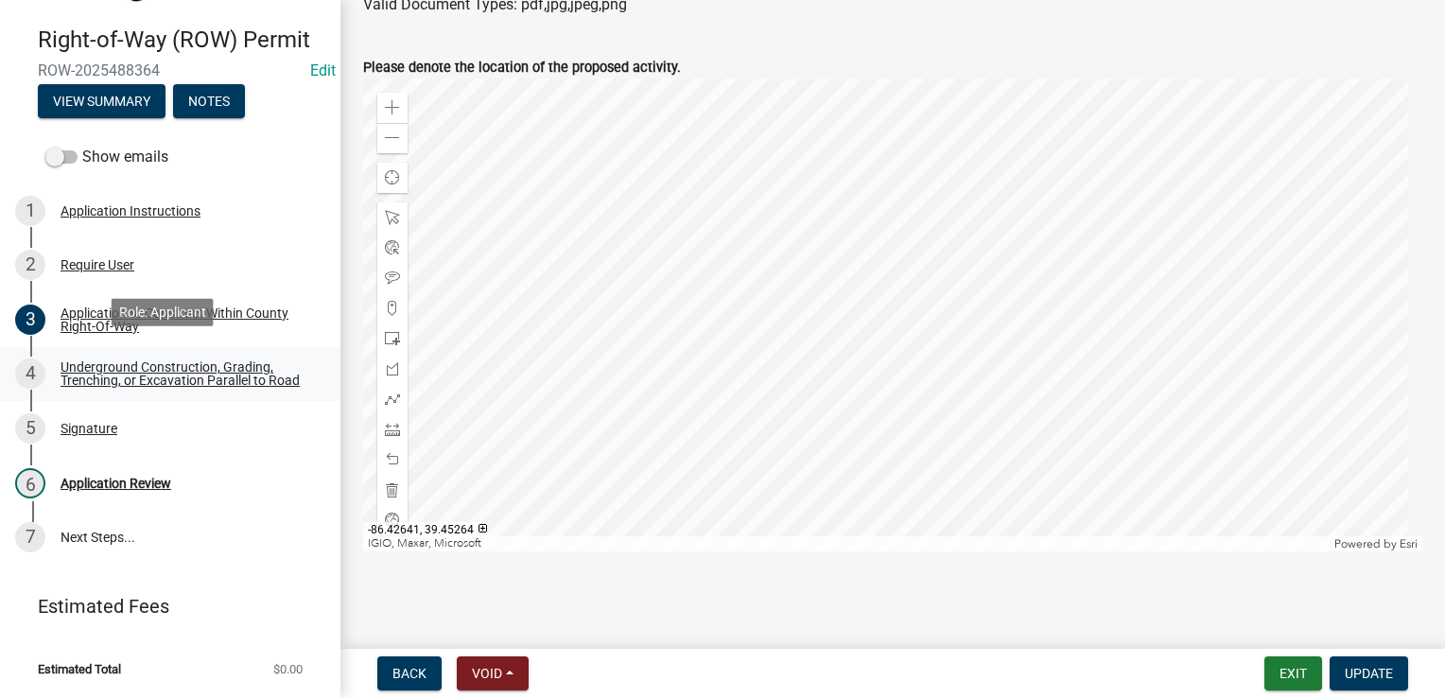
click at [167, 376] on div "Underground Construction, Grading, Trenching, or Excavation Parallel to Road" at bounding box center [186, 373] width 250 height 26
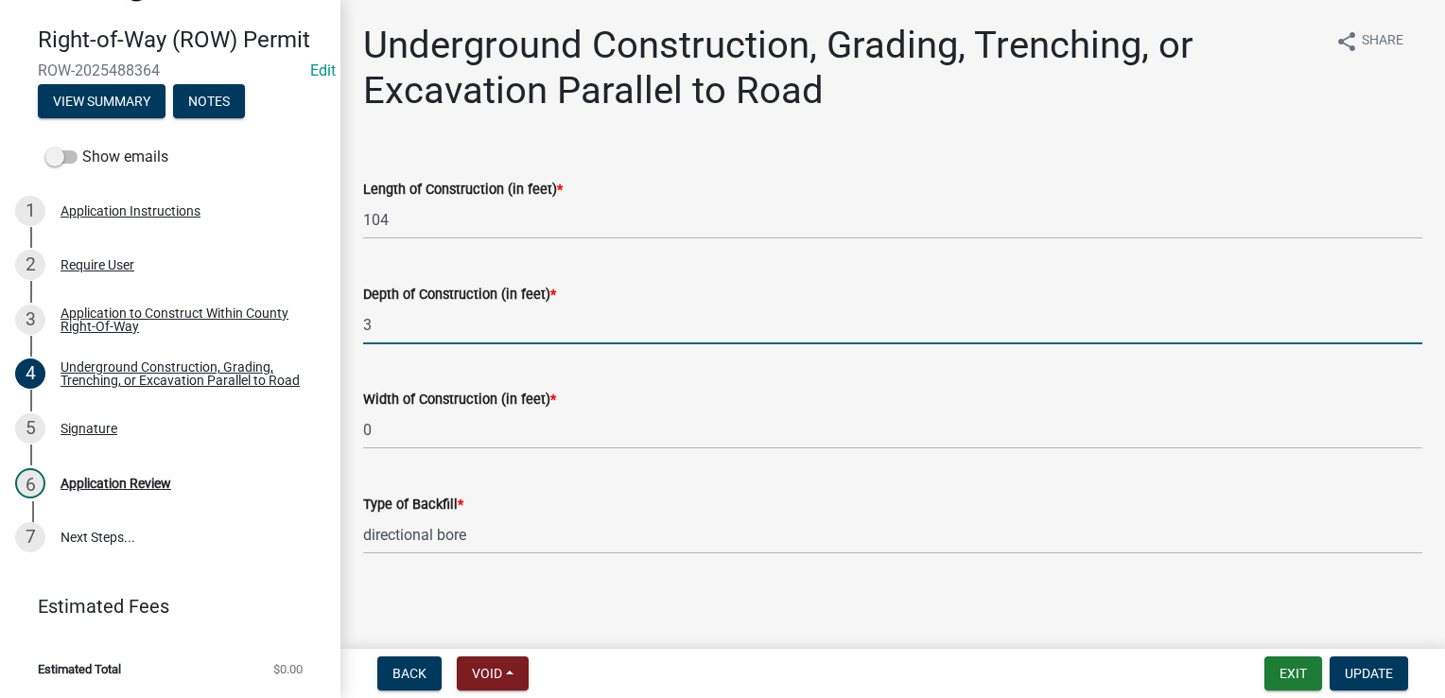
click at [405, 323] on input "3" at bounding box center [892, 324] width 1059 height 39
click at [147, 437] on div "5 Signature" at bounding box center [162, 428] width 295 height 30
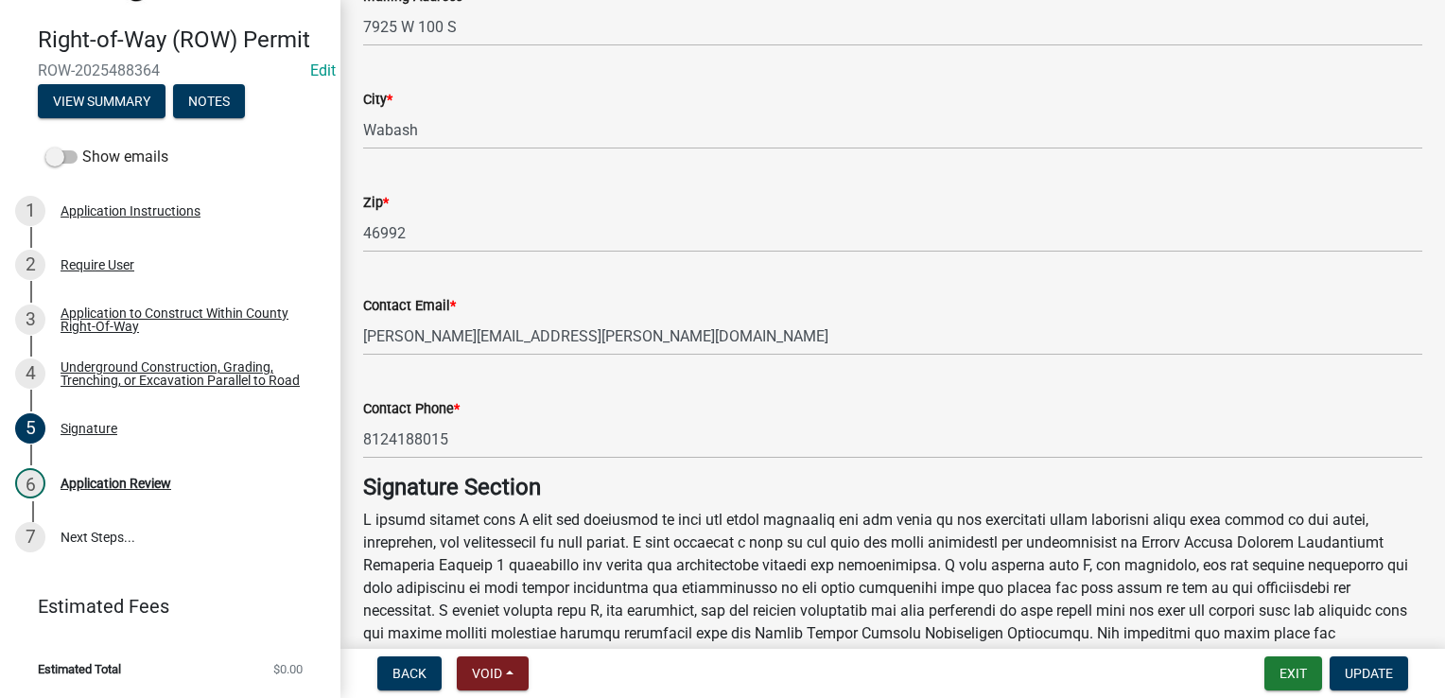
scroll to position [756, 0]
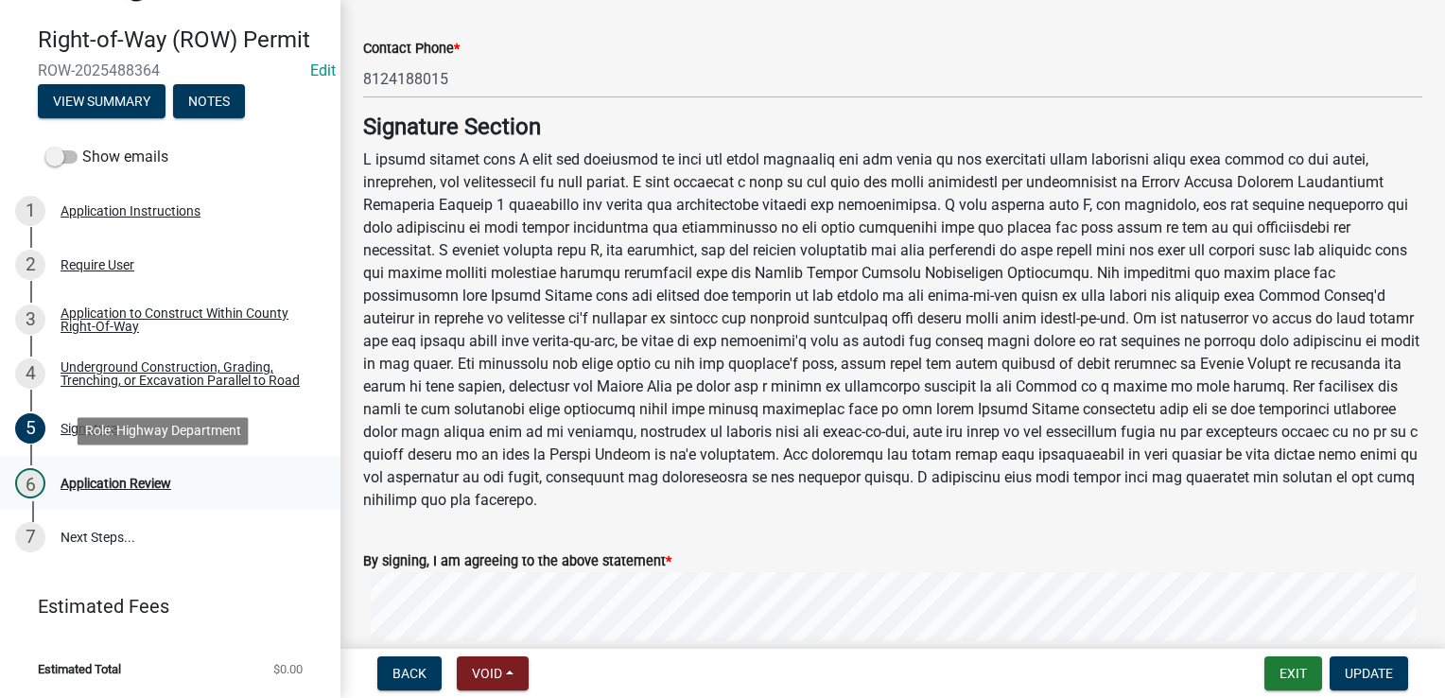
click at [130, 498] on link "6 Application Review" at bounding box center [170, 483] width 340 height 55
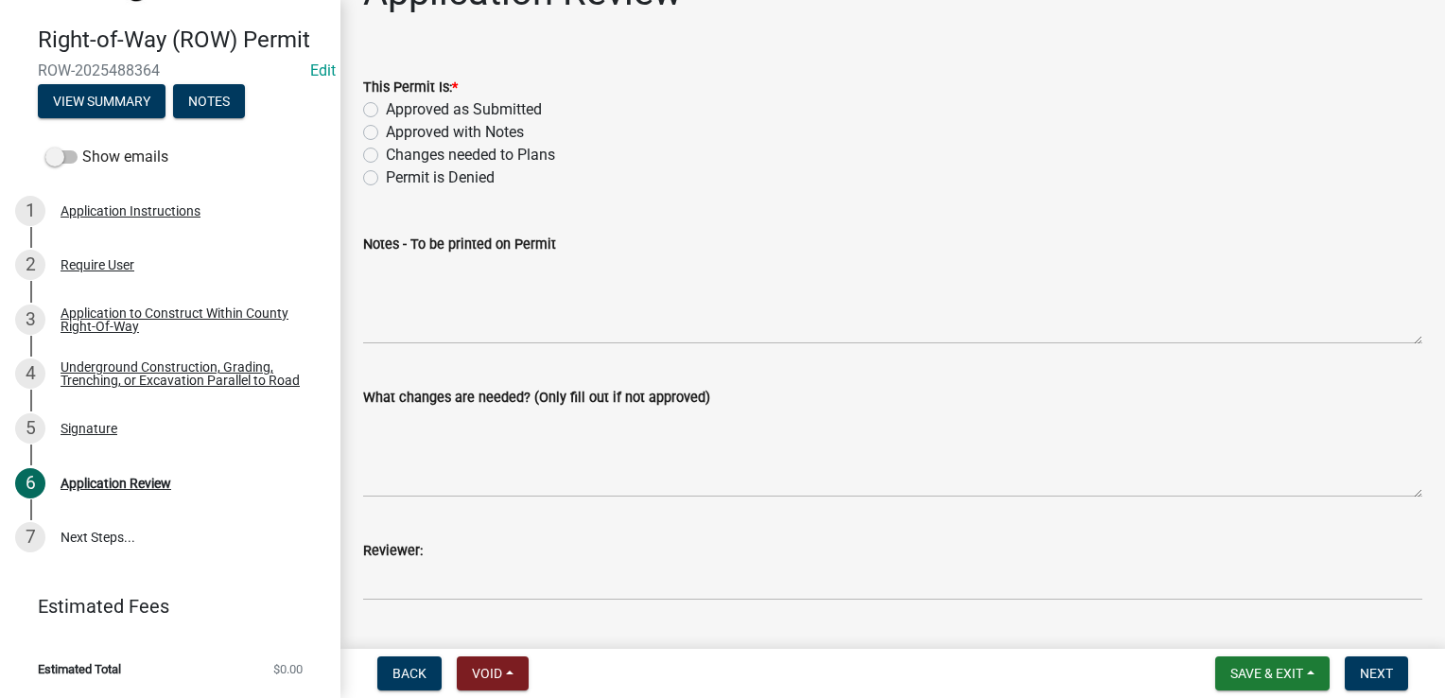
scroll to position [0, 0]
